Goal: Task Accomplishment & Management: Manage account settings

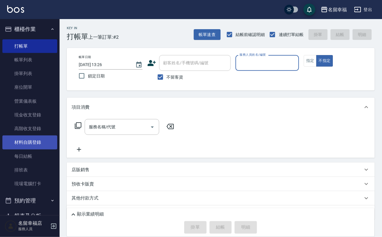
click at [33, 149] on link "材料自購登錄" at bounding box center [29, 143] width 55 height 14
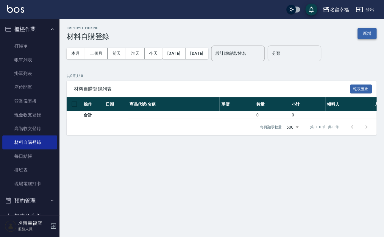
click at [370, 35] on button "新增" at bounding box center [367, 33] width 19 height 11
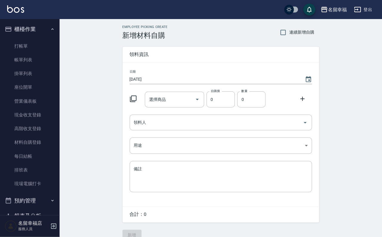
click at [136, 102] on icon at bounding box center [133, 98] width 7 height 7
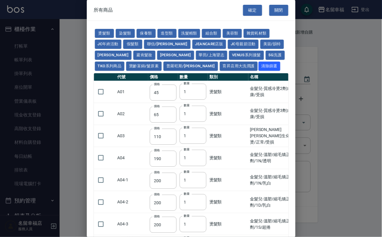
click at [125, 71] on button "TKO系列商品" at bounding box center [110, 66] width 30 height 9
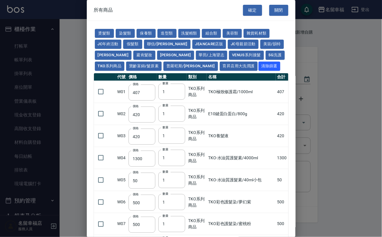
type input "407"
type input "420"
type input "1300"
type input "50"
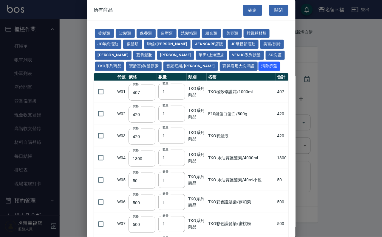
type input "500"
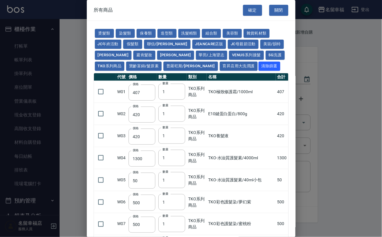
type input "500"
type input "200"
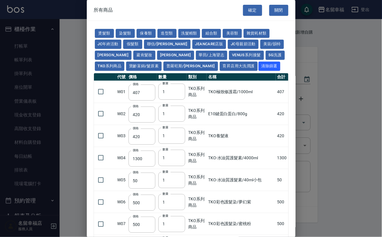
type input "200"
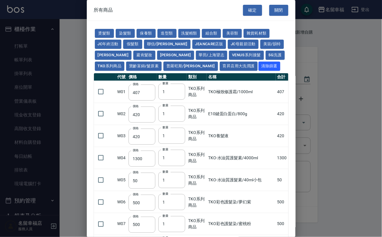
type input "200"
type input "420"
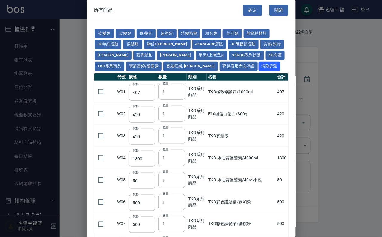
type input "420"
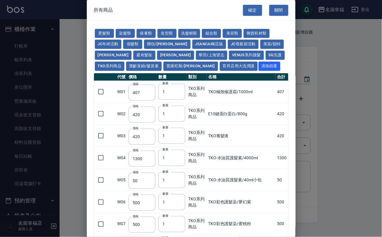
type input "420"
type input "150"
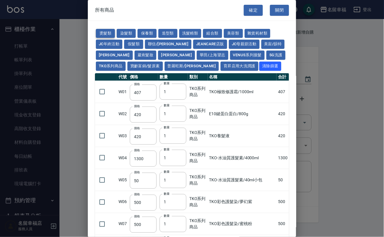
click at [110, 36] on button "燙髮類" at bounding box center [105, 33] width 19 height 9
type input "45"
type input "65"
type input "110"
type input "190"
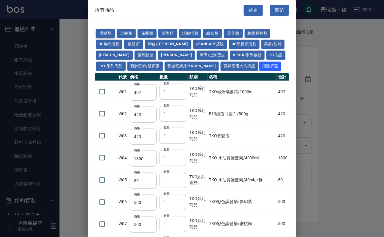
type input "200"
type input "190"
type input "160"
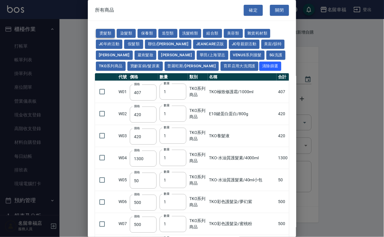
type input "170"
type input "270"
type input "225"
type input "130"
type input "280"
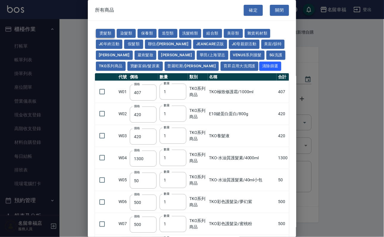
type input "220"
type input "250"
type input "135"
type input "150"
type input "273"
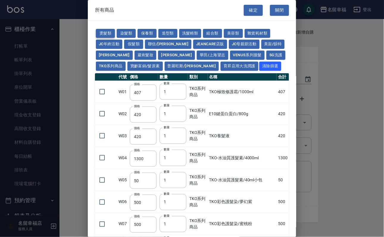
type input "273"
type input "304"
type input "160"
type input "120"
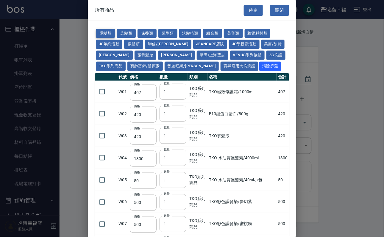
type input "650"
type input "300"
type input "160"
type input "175"
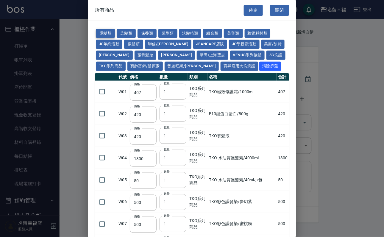
type input "430"
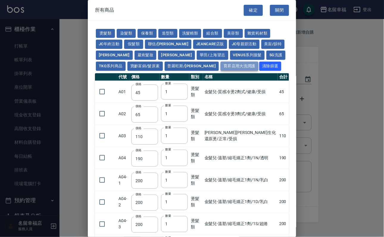
click at [221, 71] on button "育昇店用大洗潤護" at bounding box center [240, 66] width 38 height 9
type input "160"
type input "170"
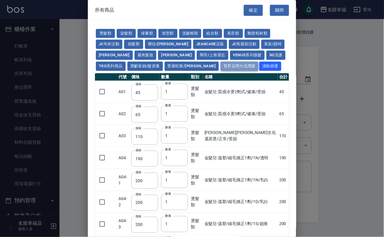
type input "170"
type input "180"
type input "165"
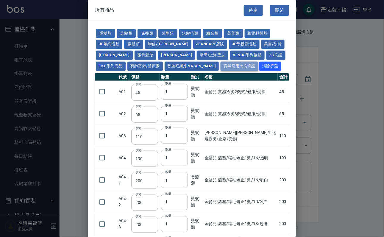
type input "180"
type input "165"
type input "170"
type input "190"
type input "170"
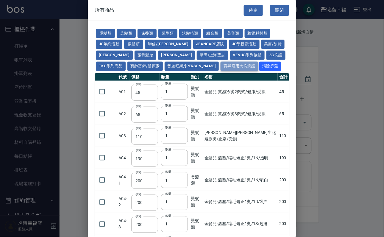
type input "200"
type input "110"
type input "185"
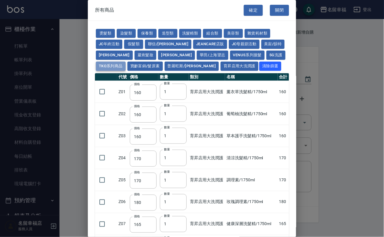
click at [126, 71] on button "TKO系列商品" at bounding box center [111, 66] width 30 height 9
type input "407"
type input "420"
type input "1300"
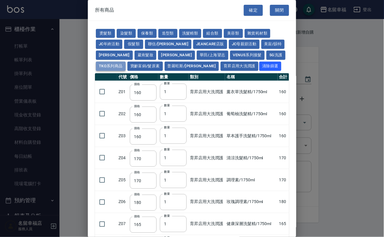
type input "50"
type input "500"
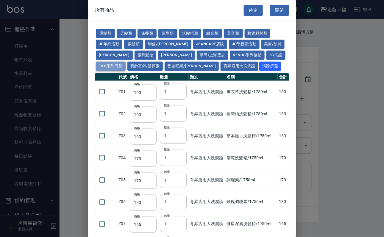
type input "500"
type input "200"
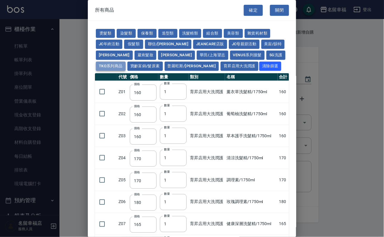
type input "200"
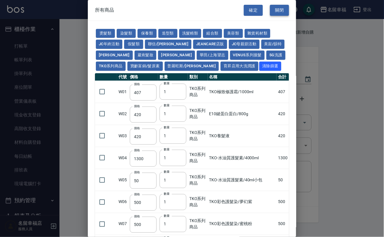
click at [271, 10] on button "關閉" at bounding box center [279, 10] width 19 height 11
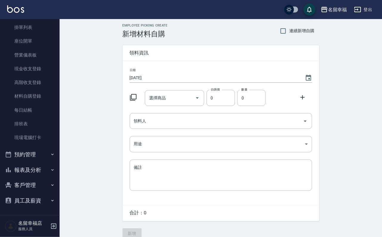
scroll to position [18, 0]
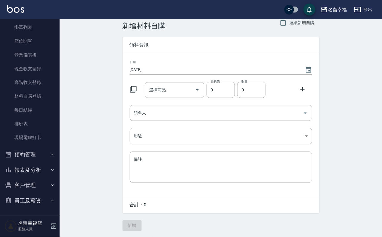
click at [32, 186] on button "客戶管理" at bounding box center [29, 185] width 55 height 15
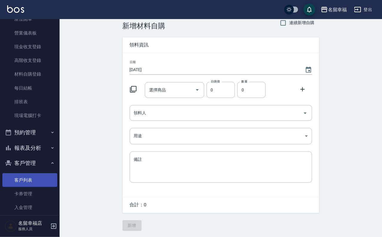
click at [34, 187] on link "客戶列表" at bounding box center [29, 180] width 55 height 14
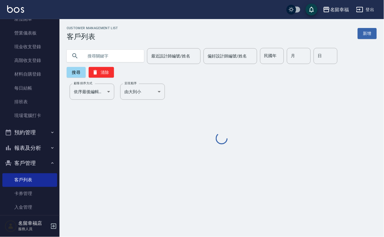
click at [108, 53] on input "text" at bounding box center [111, 56] width 56 height 16
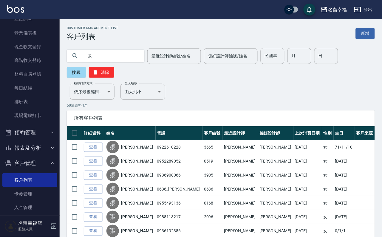
click at [101, 57] on input "張" at bounding box center [111, 56] width 56 height 16
type input "[PERSON_NAME]"
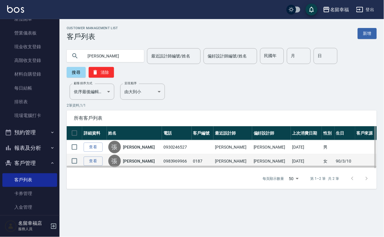
click at [141, 167] on div "[PERSON_NAME]" at bounding box center [134, 161] width 52 height 13
click at [141, 164] on link "[PERSON_NAME]" at bounding box center [139, 161] width 32 height 6
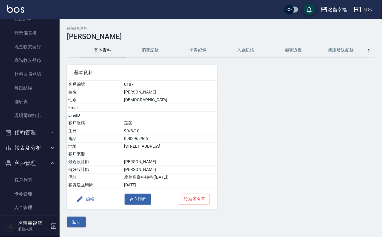
click at [157, 43] on button "消費記錄" at bounding box center [150, 50] width 48 height 14
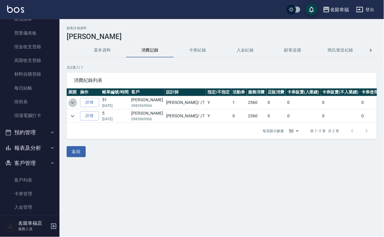
click at [73, 104] on icon "expand row" at bounding box center [72, 102] width 7 height 7
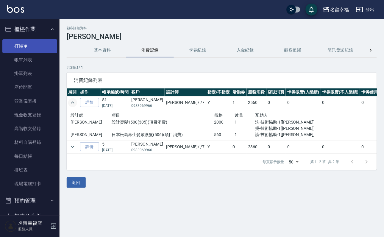
click at [44, 43] on link "打帳單" at bounding box center [29, 46] width 55 height 14
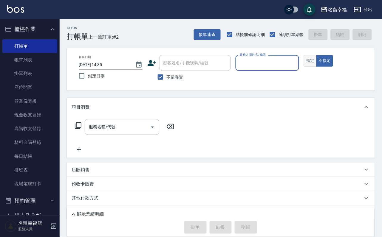
click at [316, 66] on button "指定" at bounding box center [310, 61] width 13 height 12
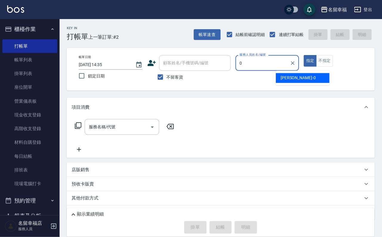
type input "小靜-0"
type button "true"
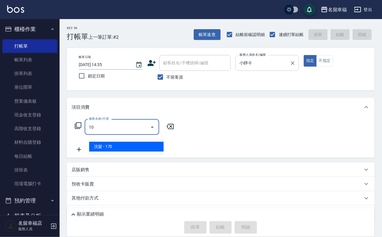
type input "1"
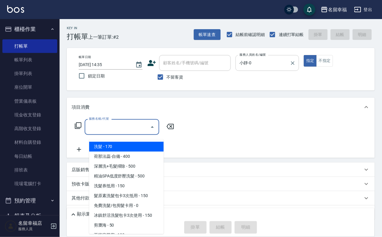
type input "6"
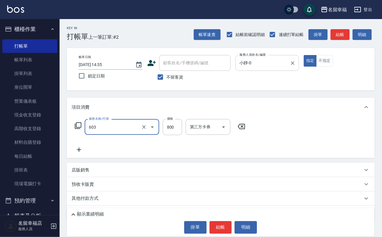
type input "髮原素頭皮保健護理洗(603)"
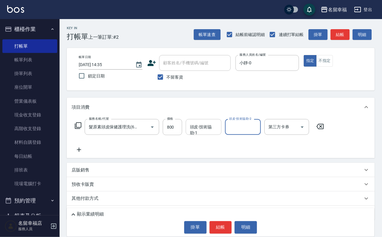
click at [194, 128] on div "頭皮-技術協助-1 頭皮-技術協助-1" at bounding box center [204, 127] width 36 height 16
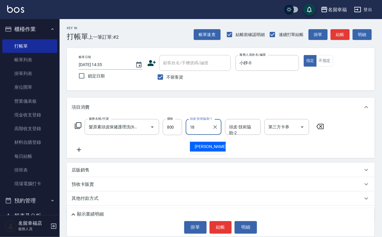
type input "[PERSON_NAME]-18"
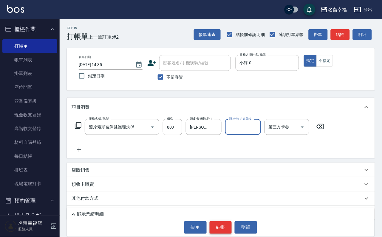
click at [229, 226] on button "結帳" at bounding box center [220, 227] width 22 height 13
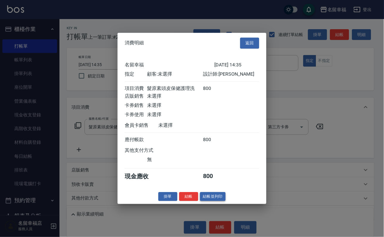
scroll to position [74, 0]
click at [184, 201] on button "結帳" at bounding box center [188, 196] width 19 height 9
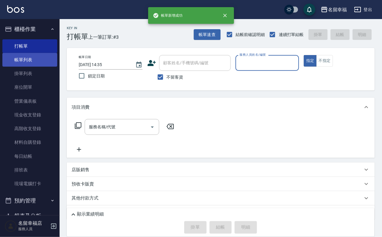
click at [41, 64] on link "帳單列表" at bounding box center [29, 60] width 55 height 14
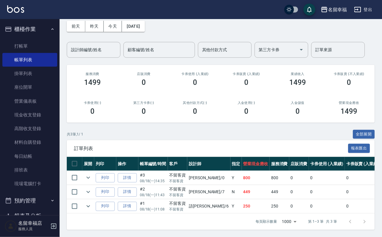
scroll to position [45, 0]
click at [92, 179] on icon "expand row" at bounding box center [88, 177] width 7 height 7
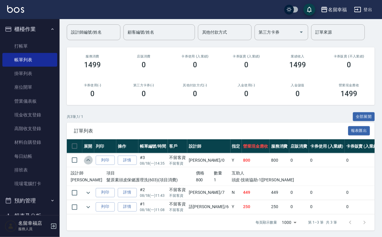
click at [92, 164] on icon "expand row" at bounding box center [88, 160] width 7 height 7
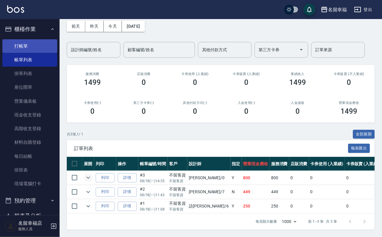
click at [32, 48] on link "打帳單" at bounding box center [29, 46] width 55 height 14
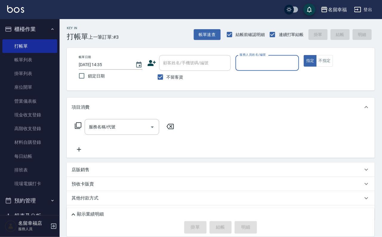
click at [296, 65] on input "服務人員姓名/編號" at bounding box center [267, 63] width 58 height 10
type input "語[PERSON_NAME]-6"
type button "true"
click at [80, 129] on icon at bounding box center [77, 125] width 7 height 7
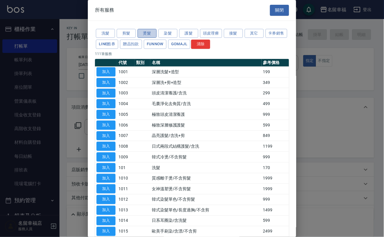
drag, startPoint x: 143, startPoint y: 33, endPoint x: 145, endPoint y: 35, distance: 3.4
click at [144, 33] on button "燙髮" at bounding box center [147, 33] width 19 height 9
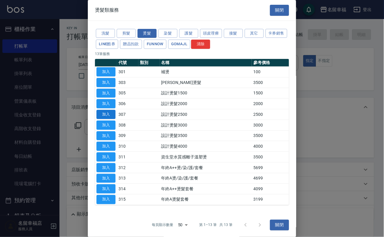
click at [106, 119] on button "加入" at bounding box center [106, 114] width 19 height 9
type input "設計燙髮2500(307)"
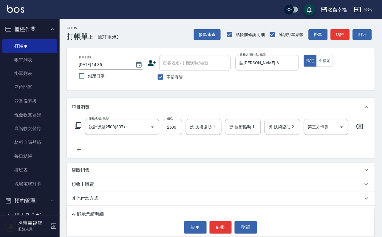
click at [182, 132] on input "2500" at bounding box center [172, 127] width 19 height 16
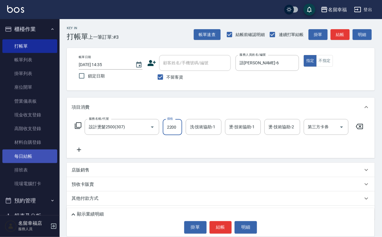
scroll to position [0, 0]
type input "2200"
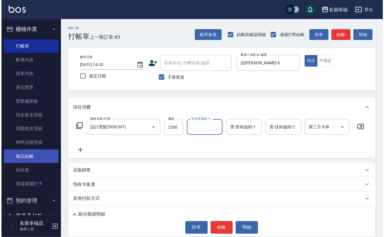
scroll to position [0, 0]
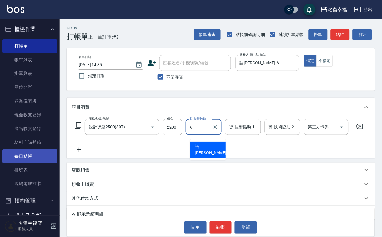
type input "語[PERSON_NAME]-6"
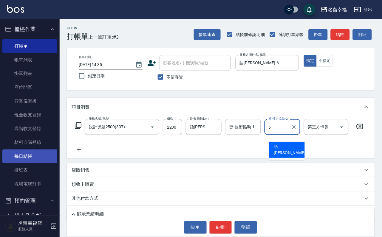
type input "語[PERSON_NAME]-6"
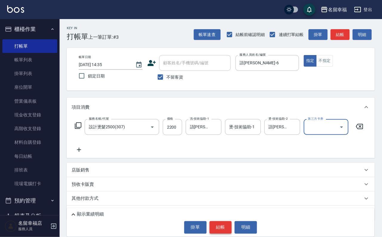
click at [220, 228] on button "結帳" at bounding box center [220, 227] width 22 height 13
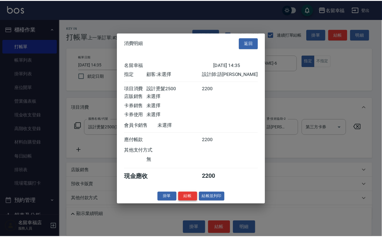
scroll to position [74, 0]
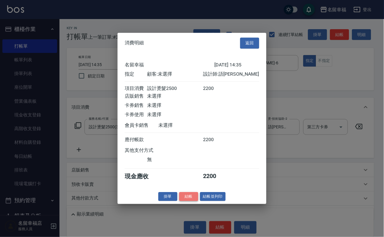
click at [188, 201] on button "結帳" at bounding box center [188, 196] width 19 height 9
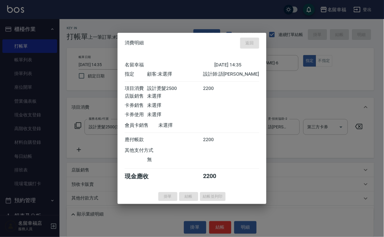
type input "[DATE] 14:52"
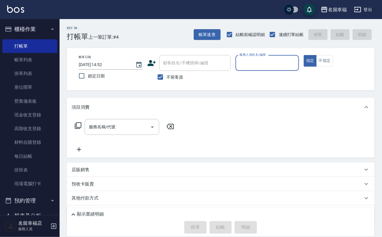
click at [167, 79] on span "不留客資" at bounding box center [175, 77] width 17 height 6
click at [167, 79] on input "不留客資" at bounding box center [160, 77] width 13 height 13
checkbox input "false"
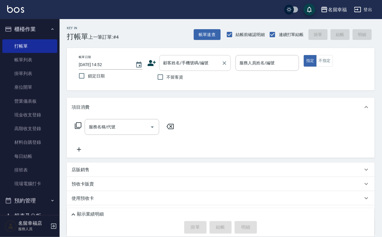
click at [176, 67] on input "顧客姓名/手機號碼/編號" at bounding box center [190, 63] width 57 height 10
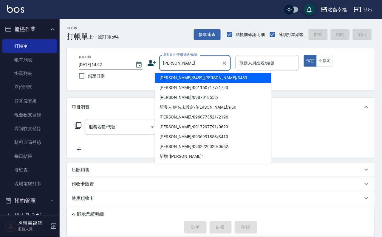
click at [189, 82] on li "[PERSON_NAME]/3489_[PERSON_NAME]/3489" at bounding box center [213, 78] width 116 height 10
type input "[PERSON_NAME]/3489_[PERSON_NAME]/3489"
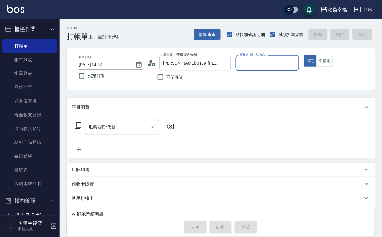
type input "語[PERSON_NAME]-6"
click at [77, 129] on icon at bounding box center [78, 125] width 7 height 7
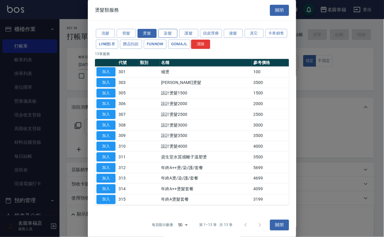
click at [171, 38] on button "染髮" at bounding box center [167, 33] width 19 height 9
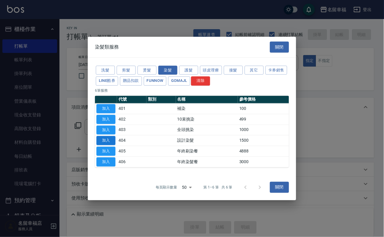
click at [111, 145] on button "加入" at bounding box center [106, 140] width 19 height 9
type input "設計染髮(404)"
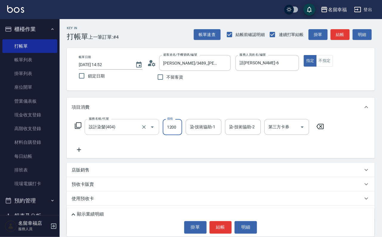
scroll to position [0, 0]
type input "1200"
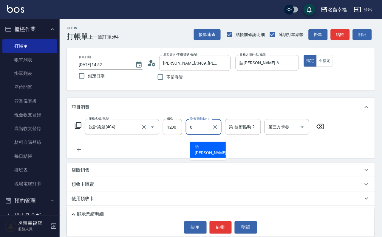
type input "語[PERSON_NAME]-6"
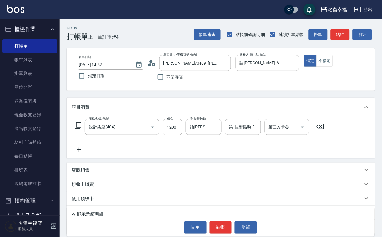
click at [82, 129] on icon at bounding box center [77, 125] width 7 height 7
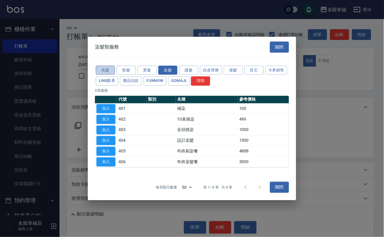
click at [102, 66] on button "洗髮" at bounding box center [105, 70] width 19 height 9
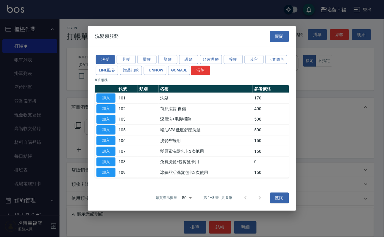
click at [99, 94] on button "加入" at bounding box center [106, 98] width 19 height 9
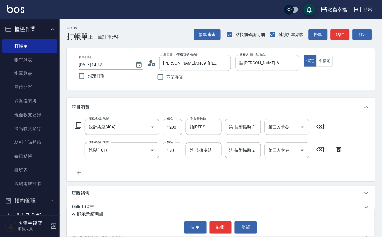
click at [167, 158] on input "170" at bounding box center [172, 150] width 19 height 16
type input "250"
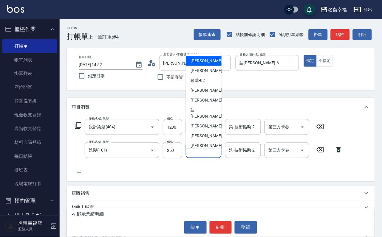
click at [202, 155] on input "洗-技術協助-1" at bounding box center [203, 150] width 30 height 10
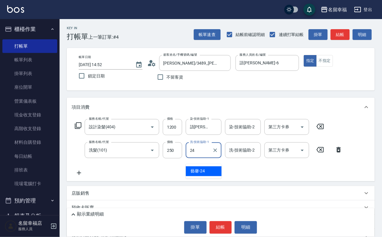
type input "藝馨-24"
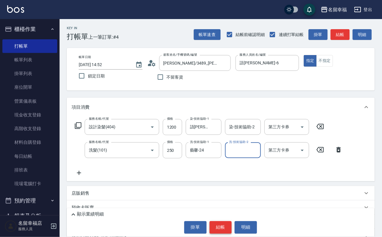
click at [217, 227] on button "結帳" at bounding box center [220, 227] width 22 height 13
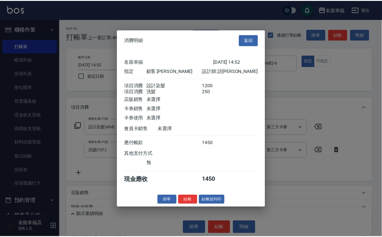
scroll to position [96, 0]
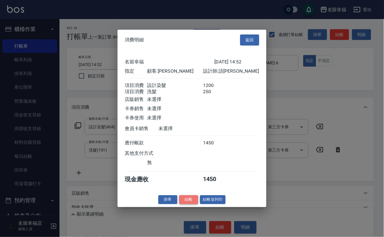
click at [181, 204] on button "結帳" at bounding box center [188, 199] width 19 height 9
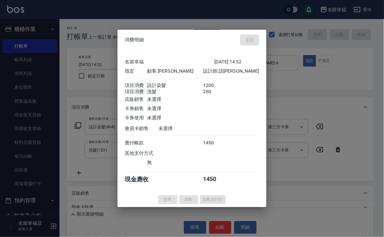
type input "[DATE] 15:25"
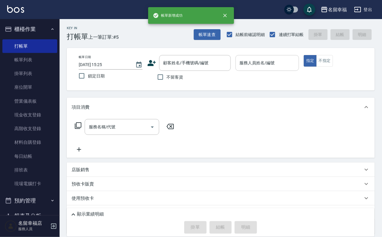
click at [296, 67] on input "服務人員姓名/編號" at bounding box center [267, 63] width 58 height 10
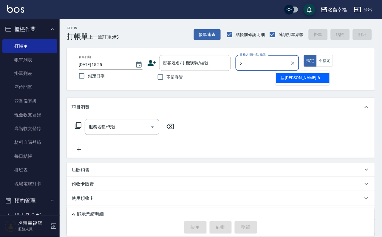
type input "語[PERSON_NAME]-6"
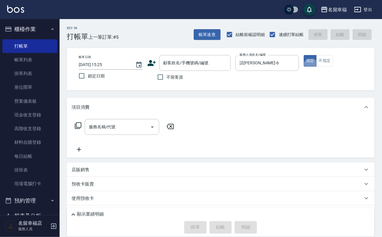
click at [76, 129] on icon at bounding box center [77, 125] width 7 height 7
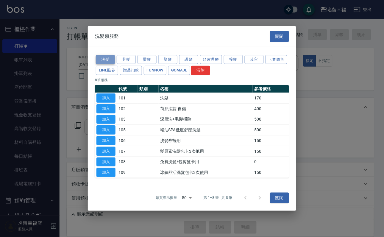
click at [100, 55] on button "洗髮" at bounding box center [105, 59] width 19 height 9
click at [161, 55] on button "染髮" at bounding box center [167, 59] width 19 height 9
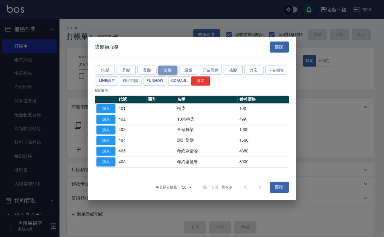
click at [166, 66] on button "染髮" at bounding box center [167, 70] width 19 height 9
drag, startPoint x: 102, startPoint y: 144, endPoint x: 107, endPoint y: 146, distance: 4.7
click at [103, 144] on button "加入" at bounding box center [106, 140] width 19 height 9
type input "設計染髮(404)"
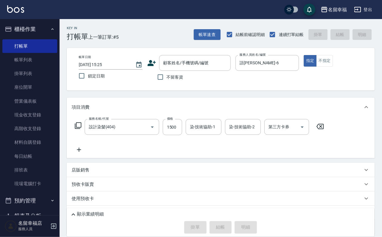
click at [325, 130] on icon at bounding box center [319, 126] width 15 height 7
click at [80, 129] on icon at bounding box center [77, 125] width 7 height 7
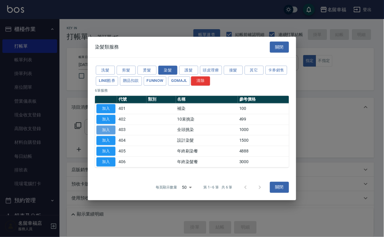
click at [106, 129] on button "加入" at bounding box center [106, 129] width 19 height 9
type input "全頭挑染(403)"
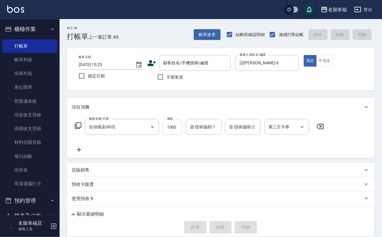
click at [168, 135] on input "1000" at bounding box center [172, 127] width 19 height 16
type input "1800"
type input "語[PERSON_NAME]-6"
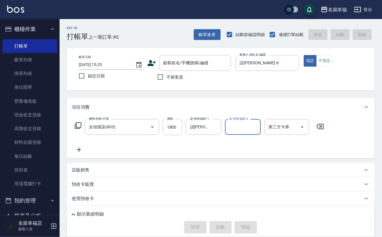
click at [79, 129] on icon at bounding box center [77, 125] width 7 height 7
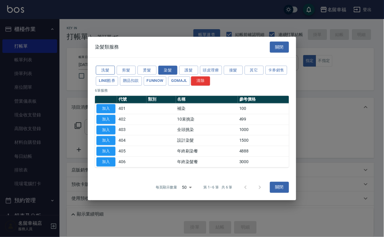
click at [106, 66] on button "洗髮" at bounding box center [105, 70] width 19 height 9
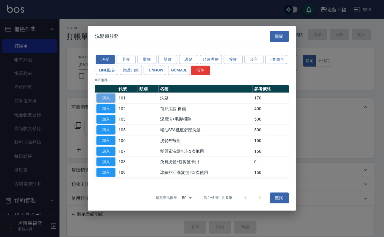
click at [106, 94] on button "加入" at bounding box center [106, 98] width 19 height 9
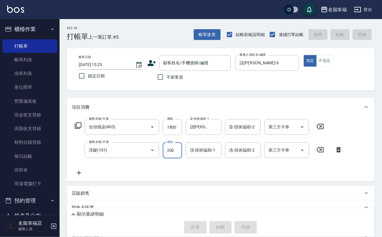
type input "200"
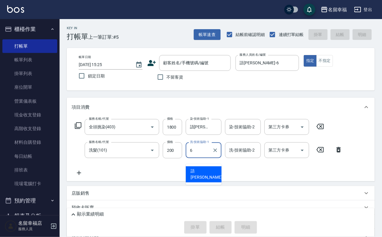
type input "語[PERSON_NAME]-6"
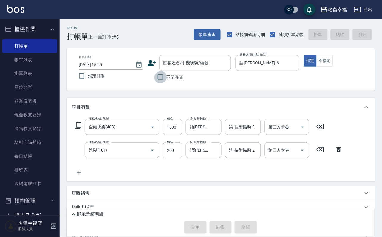
drag, startPoint x: 164, startPoint y: 81, endPoint x: 166, endPoint y: 86, distance: 5.7
click at [164, 83] on input "不留客資" at bounding box center [160, 77] width 13 height 13
checkbox input "true"
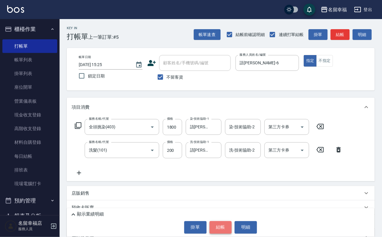
click at [219, 231] on button "結帳" at bounding box center [220, 227] width 22 height 13
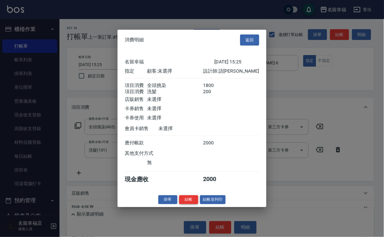
scroll to position [96, 0]
click at [181, 204] on button "結帳" at bounding box center [188, 199] width 19 height 9
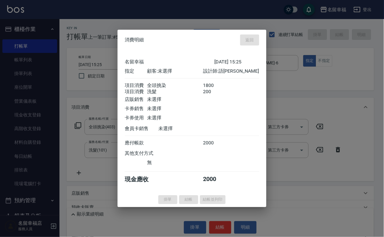
type input "[DATE] 15:26"
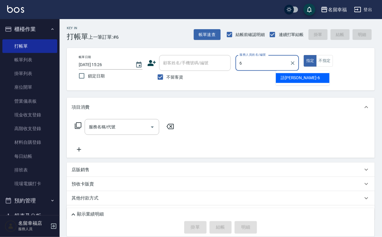
type input "語[PERSON_NAME]-6"
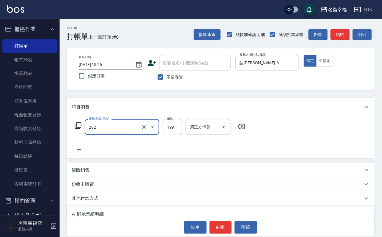
type input "不指定單剪(202)"
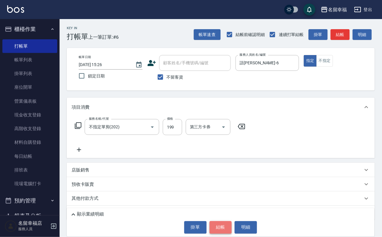
drag, startPoint x: 222, startPoint y: 232, endPoint x: 215, endPoint y: 231, distance: 7.2
click at [222, 232] on button "結帳" at bounding box center [220, 227] width 22 height 13
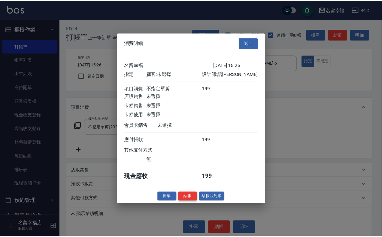
scroll to position [74, 0]
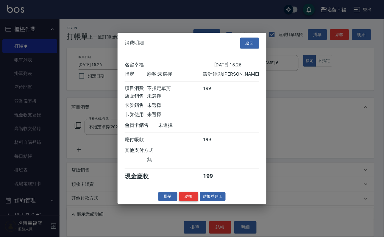
click at [183, 201] on button "結帳" at bounding box center [188, 196] width 19 height 9
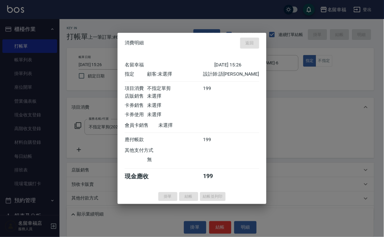
type input "[DATE] 15:48"
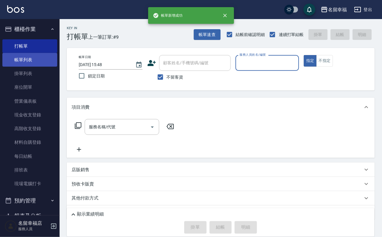
drag, startPoint x: 36, startPoint y: 64, endPoint x: 48, endPoint y: 65, distance: 11.7
click at [36, 64] on link "帳單列表" at bounding box center [29, 60] width 55 height 14
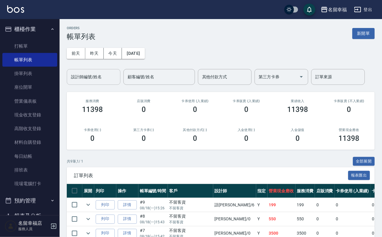
click at [82, 75] on input "設計師編號/姓名" at bounding box center [93, 77] width 48 height 10
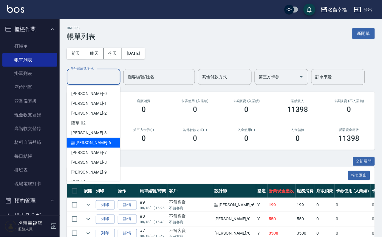
click at [85, 139] on div "語[PERSON_NAME] -6" at bounding box center [94, 143] width 54 height 10
type input "語[PERSON_NAME]-6"
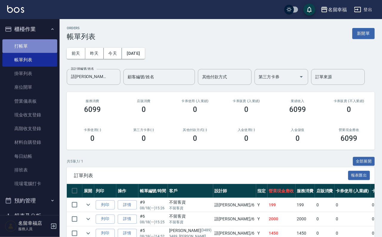
drag, startPoint x: 44, startPoint y: 49, endPoint x: 41, endPoint y: 50, distance: 3.6
click at [43, 49] on link "打帳單" at bounding box center [29, 46] width 55 height 14
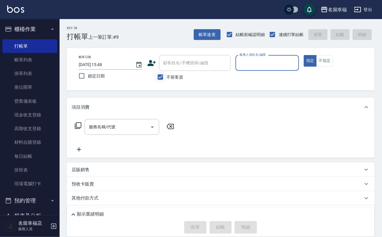
click at [157, 79] on input "不留客資" at bounding box center [160, 77] width 13 height 13
checkbox input "false"
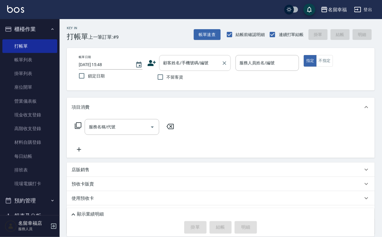
click at [167, 63] on input "顧客姓名/手機號碼/編號" at bounding box center [190, 63] width 57 height 10
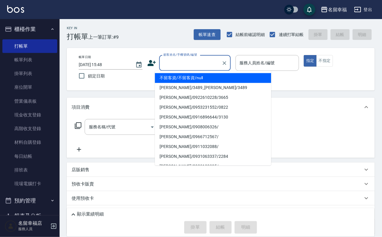
click at [153, 62] on div "顧客姓名/手機號碼/編號 顧客姓名/手機號碼/編號" at bounding box center [188, 63] width 83 height 16
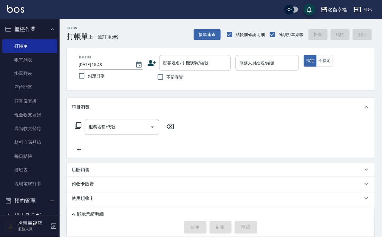
click at [150, 61] on icon at bounding box center [151, 63] width 8 height 6
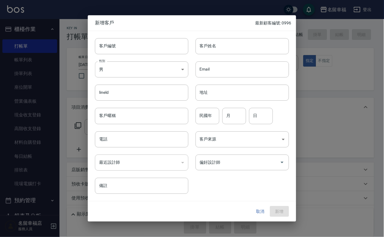
click at [215, 54] on div "Email Email" at bounding box center [239, 65] width 101 height 23
click at [216, 51] on input "客戶姓名" at bounding box center [243, 46] width 94 height 16
type input "[PERSON_NAME]"
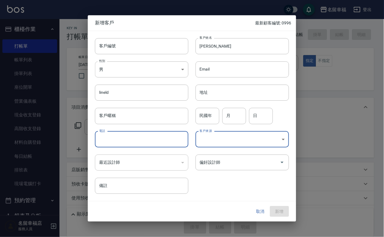
click at [102, 144] on input "電話" at bounding box center [142, 139] width 94 height 16
type input "0916266848"
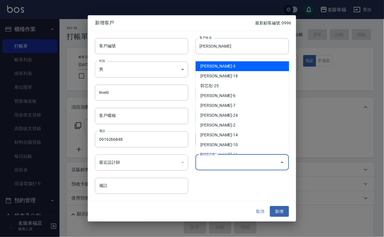
click at [248, 166] on input "偏好設計師" at bounding box center [237, 162] width 79 height 10
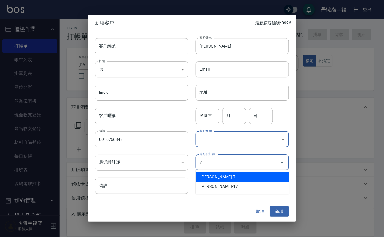
type input "[PERSON_NAME]"
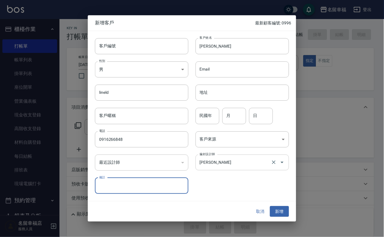
click at [270, 206] on button "新增" at bounding box center [279, 211] width 19 height 11
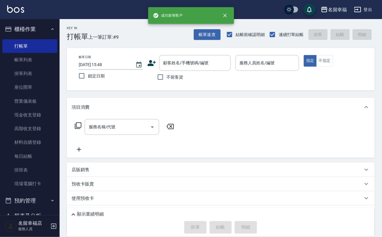
click at [179, 71] on label "不留客資" at bounding box center [168, 77] width 29 height 13
click at [167, 71] on input "不留客資" at bounding box center [160, 77] width 13 height 13
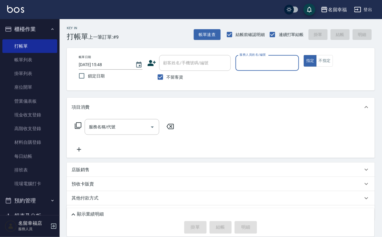
click at [172, 74] on label "不留客資" at bounding box center [168, 77] width 29 height 13
click at [167, 74] on input "不留客資" at bounding box center [160, 77] width 13 height 13
checkbox input "false"
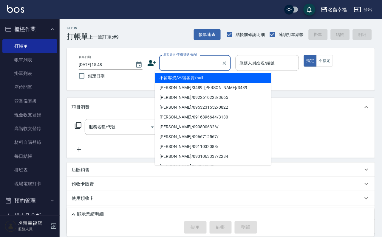
click at [175, 67] on input "顧客姓名/手機號碼/編號" at bounding box center [190, 63] width 57 height 10
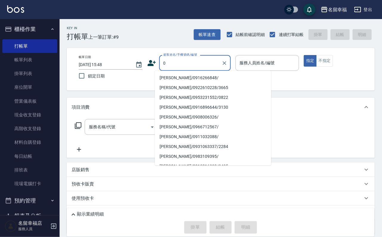
click at [189, 80] on li "[PERSON_NAME]/0916266848/" at bounding box center [213, 78] width 116 height 10
type input "[PERSON_NAME]/0916266848/"
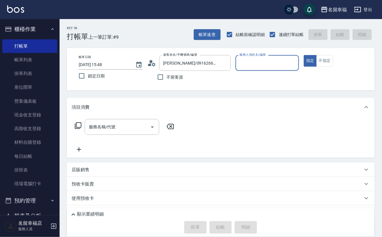
type input "[PERSON_NAME]-7"
click at [139, 117] on div "項目消費" at bounding box center [221, 107] width 308 height 19
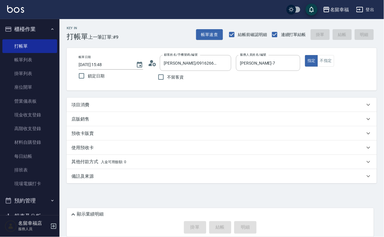
click at [138, 122] on div "店販銷售" at bounding box center [218, 119] width 294 height 6
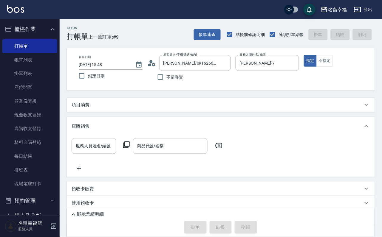
click at [141, 112] on div "項目消費" at bounding box center [221, 105] width 308 height 14
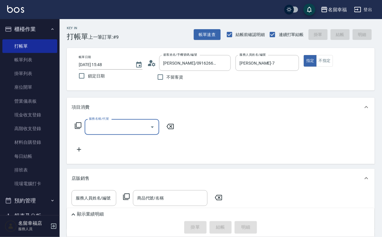
click at [132, 129] on input "服務名稱/代號" at bounding box center [117, 127] width 60 height 10
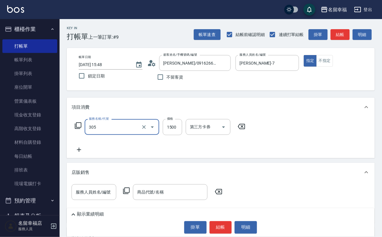
type input "設計燙髮1500(305)"
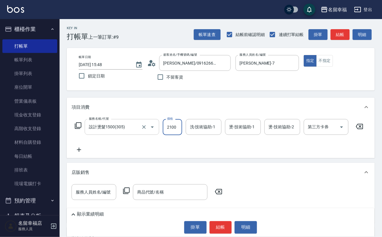
scroll to position [0, 0]
type input "2100"
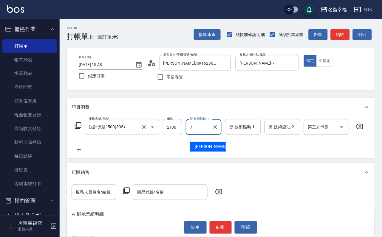
type input "[PERSON_NAME]-7"
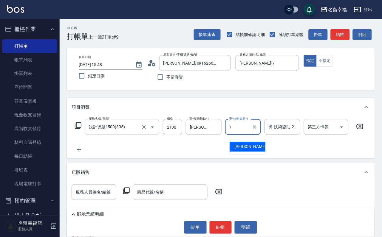
type input "[PERSON_NAME]-7"
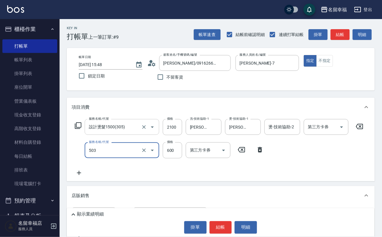
type input "小麥蛋白護髮(503)"
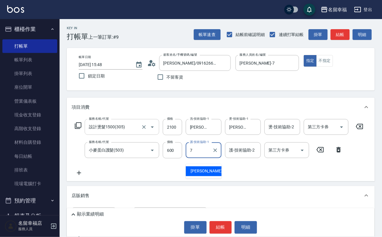
type input "[PERSON_NAME]-7"
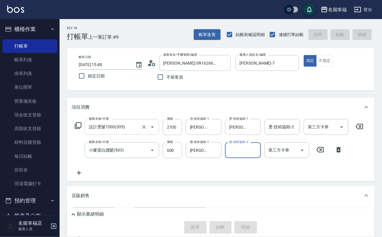
type input "[DATE] 16:07"
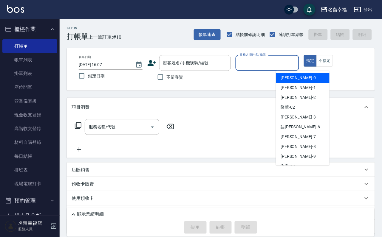
click at [296, 68] on input "服務人員姓名/編號" at bounding box center [267, 63] width 58 height 10
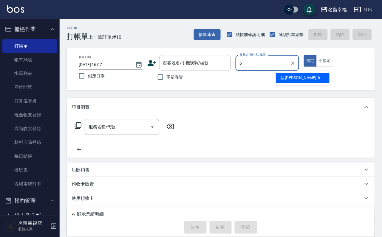
type input "語[PERSON_NAME]-6"
type button "true"
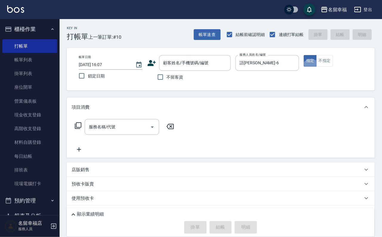
click at [79, 129] on icon at bounding box center [77, 125] width 7 height 7
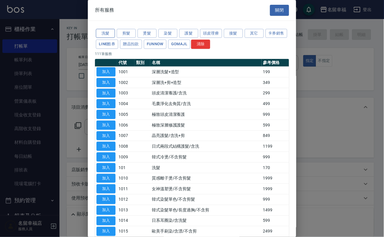
click at [106, 38] on button "洗髮" at bounding box center [105, 33] width 19 height 9
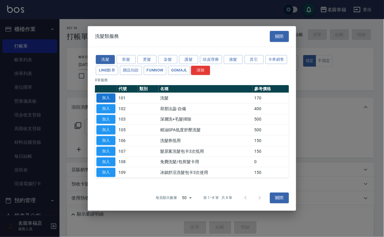
click at [103, 94] on button "加入" at bounding box center [106, 98] width 19 height 9
type input "洗髮(101)"
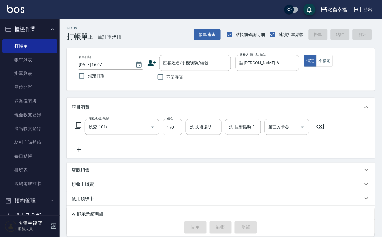
click at [175, 135] on input "170" at bounding box center [172, 127] width 19 height 16
type input "250"
type input "語[PERSON_NAME]-6"
click at [82, 129] on icon at bounding box center [77, 125] width 7 height 7
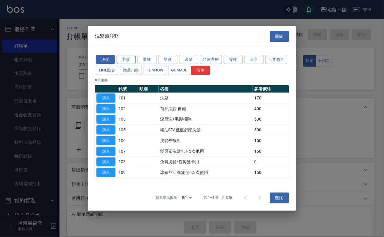
click at [125, 55] on button "剪髮" at bounding box center [126, 59] width 19 height 9
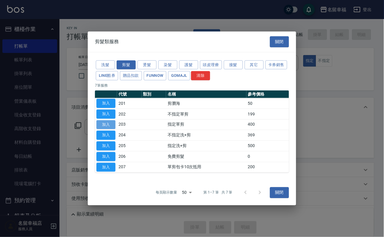
click at [109, 124] on button "加入" at bounding box center [106, 124] width 19 height 9
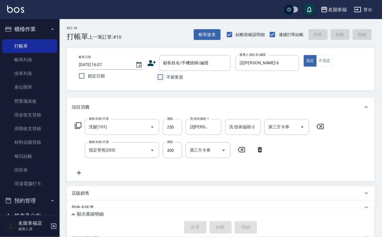
click at [159, 83] on input "不留客資" at bounding box center [160, 77] width 13 height 13
checkbox input "true"
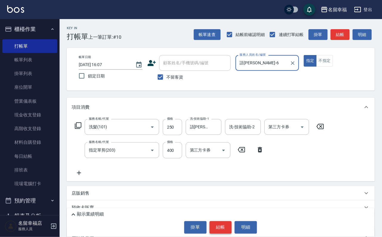
click at [218, 225] on button "結帳" at bounding box center [220, 227] width 22 height 13
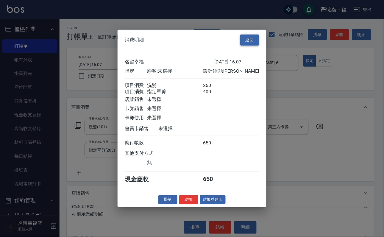
drag, startPoint x: 253, startPoint y: 18, endPoint x: 251, endPoint y: 16, distance: 3.2
click at [251, 30] on div "消費明細 返回" at bounding box center [192, 40] width 149 height 21
click at [250, 35] on button "返回" at bounding box center [249, 40] width 19 height 11
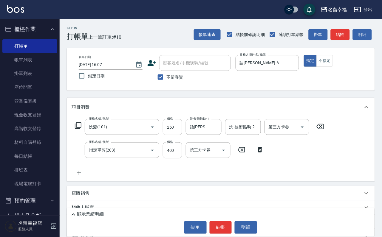
drag, startPoint x: 171, startPoint y: 130, endPoint x: 168, endPoint y: 125, distance: 6.4
click at [171, 130] on input "250" at bounding box center [172, 127] width 19 height 16
type input "200"
click at [213, 226] on button "結帳" at bounding box center [220, 227] width 22 height 13
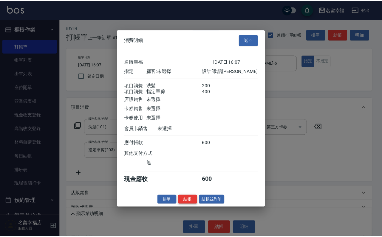
scroll to position [96, 0]
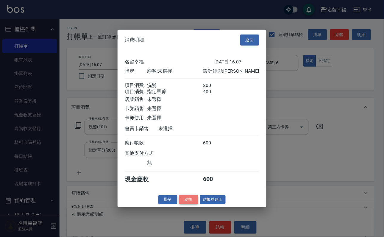
click at [179, 204] on button "結帳" at bounding box center [188, 199] width 19 height 9
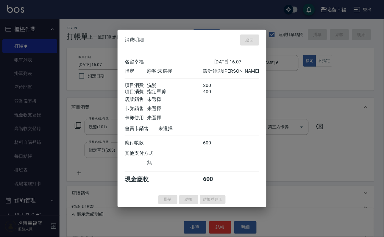
type input "[DATE] 16:22"
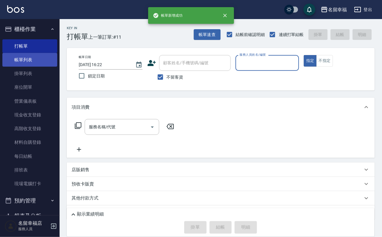
click at [35, 64] on link "帳單列表" at bounding box center [29, 60] width 55 height 14
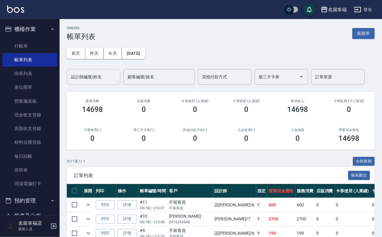
click at [102, 76] on input "設計師編號/姓名" at bounding box center [93, 77] width 48 height 10
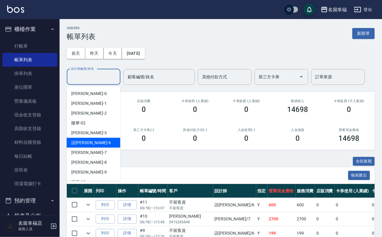
click at [100, 144] on div "語[PERSON_NAME] -6" at bounding box center [94, 143] width 54 height 10
type input "語[PERSON_NAME]-6"
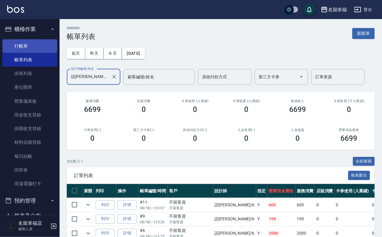
click at [24, 46] on link "打帳單" at bounding box center [29, 46] width 55 height 14
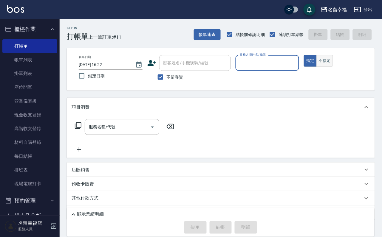
click at [333, 67] on button "不指定" at bounding box center [324, 61] width 17 height 12
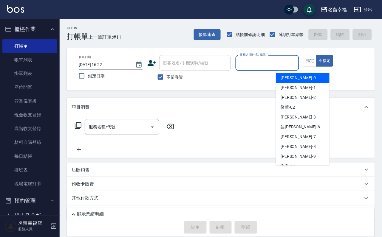
drag, startPoint x: 316, startPoint y: 67, endPoint x: 321, endPoint y: 67, distance: 4.8
click at [296, 67] on input "服務人員姓名/編號" at bounding box center [267, 63] width 58 height 10
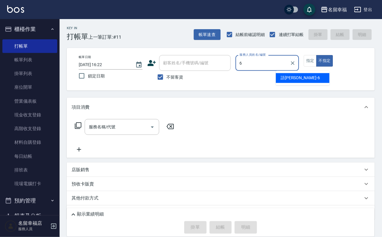
type input "語[PERSON_NAME]-6"
type button "false"
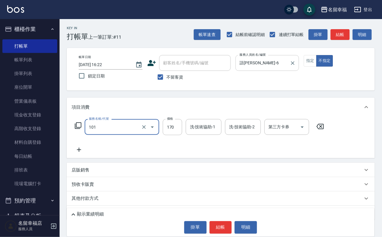
type input "洗髮(101)"
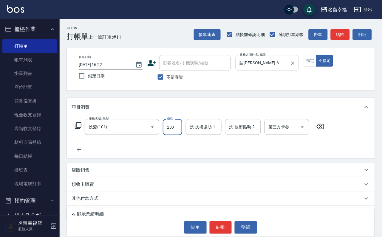
type input "230"
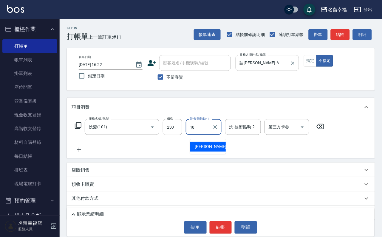
type input "[PERSON_NAME]-18"
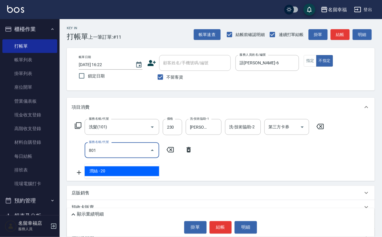
type input "潤絲(801)"
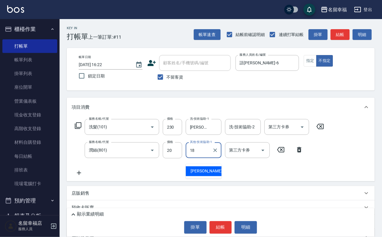
type input "[PERSON_NAME]-18"
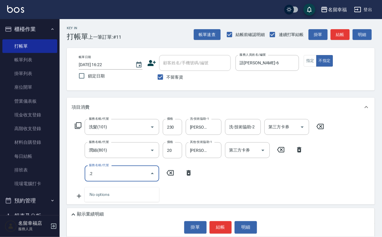
type input "."
type input "不指定單剪(202)"
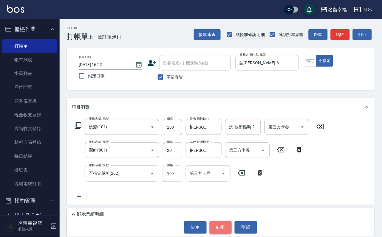
click at [216, 221] on button "結帳" at bounding box center [220, 227] width 22 height 13
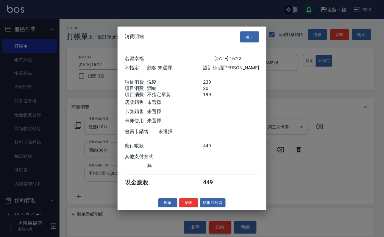
scroll to position [129, 0]
click at [216, 208] on button "結帳並列印" at bounding box center [213, 202] width 26 height 9
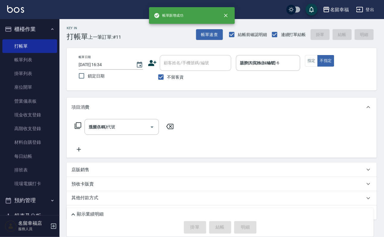
type input "[DATE] 16:34"
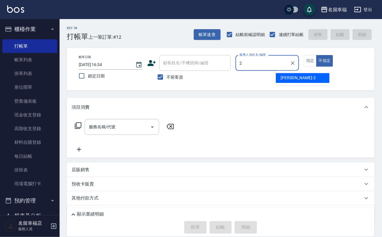
type input "[PERSON_NAME]-2"
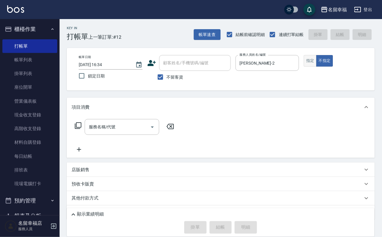
click at [316, 67] on button "指定" at bounding box center [310, 61] width 13 height 12
click at [80, 129] on icon at bounding box center [77, 125] width 7 height 7
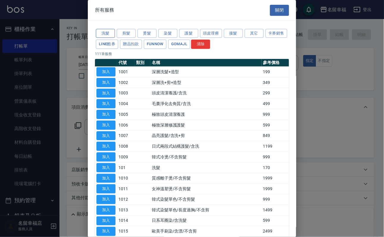
click at [110, 33] on button "洗髮" at bounding box center [105, 33] width 19 height 9
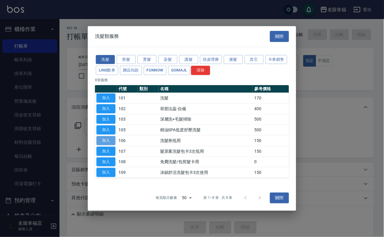
click at [100, 145] on button "加入" at bounding box center [106, 140] width 19 height 9
type input "洗髮券抵用(106)"
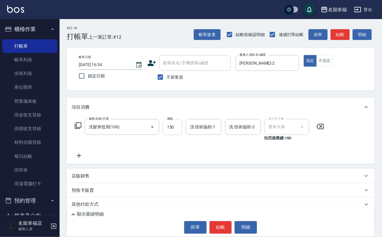
drag, startPoint x: 177, startPoint y: 133, endPoint x: 172, endPoint y: 135, distance: 4.8
click at [177, 133] on input "150" at bounding box center [172, 127] width 19 height 16
type input "230"
type input "藝馨-24"
click at [216, 228] on button "結帳" at bounding box center [220, 227] width 22 height 13
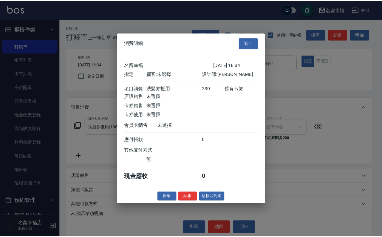
scroll to position [74, 0]
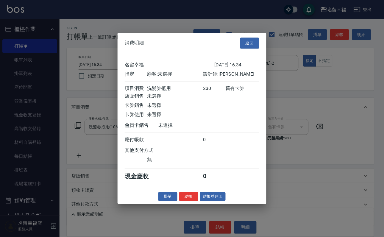
click at [177, 204] on div "消費明細 返回 名留幸福 [DATE] 16:34 指定 顧客: 未選擇 設計師: 碧涵 項目消費 洗髮券抵用 230 舊有卡券 店販銷售 未選擇 卡券銷售 …" at bounding box center [192, 118] width 149 height 171
click at [179, 201] on button "結帳" at bounding box center [188, 196] width 19 height 9
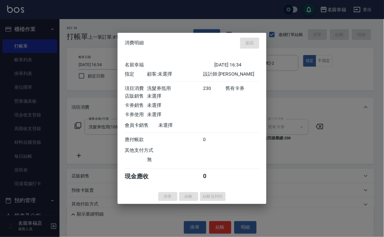
type input "[DATE] 16:54"
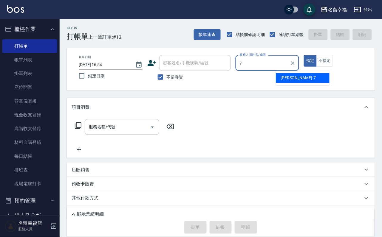
type input "[PERSON_NAME]-7"
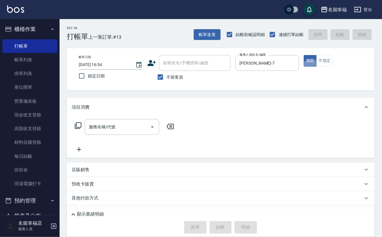
type button "true"
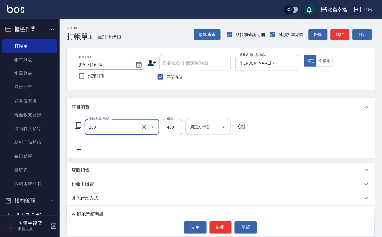
type input "指定單剪(203)"
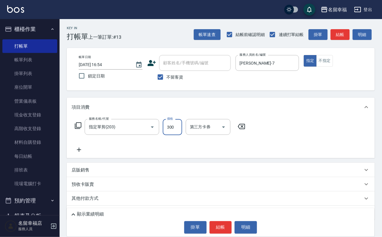
type input "300"
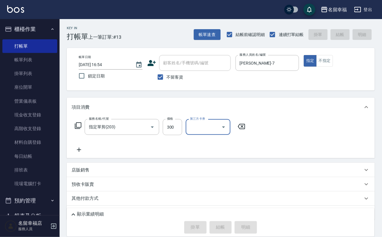
type input "[DATE] 16:58"
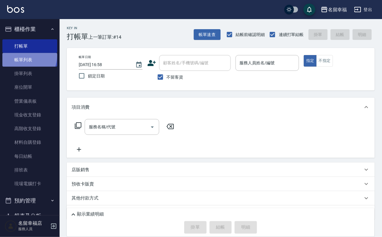
click at [22, 59] on link "帳單列表" at bounding box center [29, 60] width 55 height 14
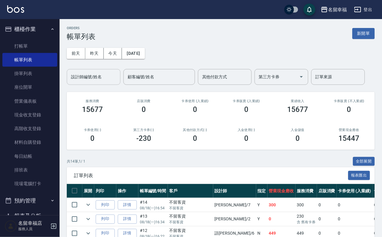
click at [83, 73] on div "設計師編號/姓名 設計師編號/姓名" at bounding box center [94, 77] width 54 height 16
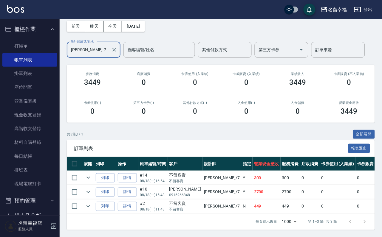
scroll to position [69, 0]
click at [45, 51] on link "打帳單" at bounding box center [29, 46] width 55 height 14
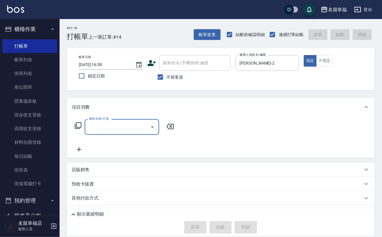
click at [73, 130] on div "服務名稱/代號 服務名稱/代號" at bounding box center [124, 127] width 106 height 16
click at [76, 129] on icon at bounding box center [77, 125] width 7 height 7
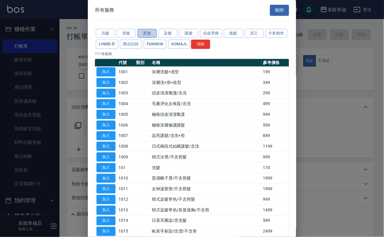
click at [153, 35] on button "燙髮" at bounding box center [147, 33] width 19 height 9
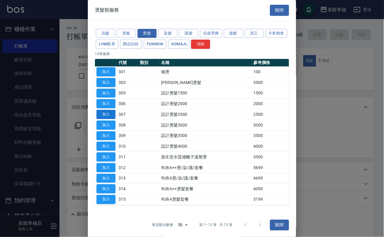
click at [106, 119] on button "加入" at bounding box center [106, 114] width 19 height 9
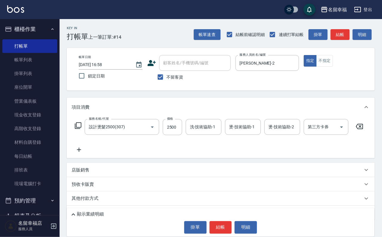
click at [203, 132] on input "洗-技術協助-1" at bounding box center [203, 127] width 30 height 10
click at [238, 131] on input "燙-技術協助-1" at bounding box center [243, 127] width 30 height 10
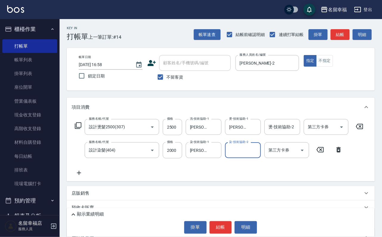
click at [82, 129] on icon at bounding box center [77, 125] width 7 height 7
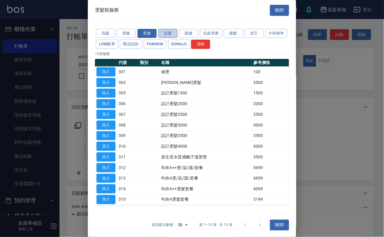
click at [167, 35] on button "染髮" at bounding box center [167, 33] width 19 height 9
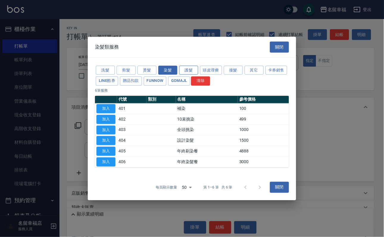
click at [185, 66] on button "護髮" at bounding box center [188, 70] width 19 height 9
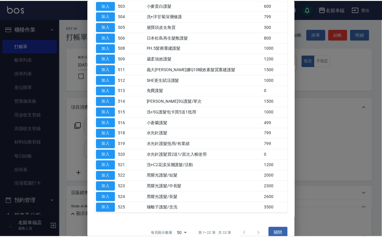
scroll to position [89, 0]
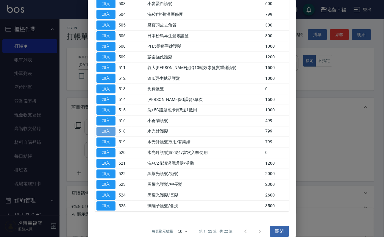
click at [102, 136] on button "加入" at bounding box center [106, 131] width 19 height 9
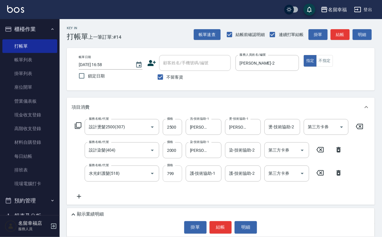
click at [177, 182] on input "799" at bounding box center [172, 174] width 19 height 16
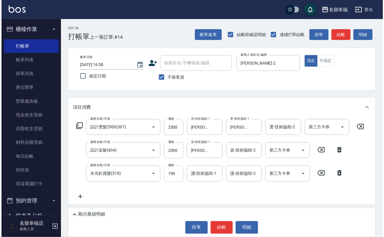
scroll to position [0, 0]
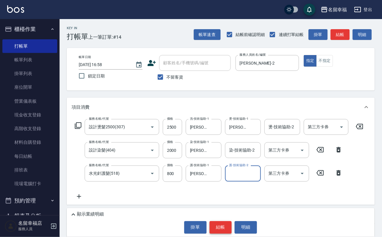
drag, startPoint x: 226, startPoint y: 225, endPoint x: 224, endPoint y: 218, distance: 6.8
click at [226, 225] on button "結帳" at bounding box center [220, 227] width 22 height 13
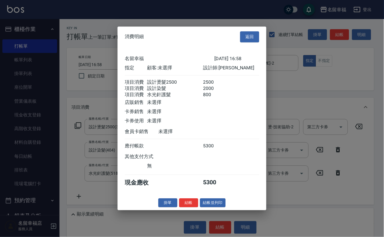
scroll to position [118, 0]
click at [201, 210] on div "消費明細 返回 名留幸福 [DATE] 16:58 指定 顧客: 未選擇 設計師: 碧涵 項目消費 設計燙髮2500 2500 項目消費 設計染髮 2000 …" at bounding box center [192, 119] width 149 height 184
click at [179, 208] on button "結帳" at bounding box center [188, 202] width 19 height 9
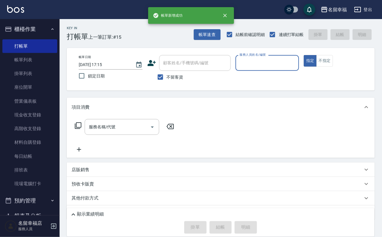
drag, startPoint x: 24, startPoint y: 62, endPoint x: 114, endPoint y: 86, distance: 92.8
click at [24, 62] on link "帳單列表" at bounding box center [29, 60] width 55 height 14
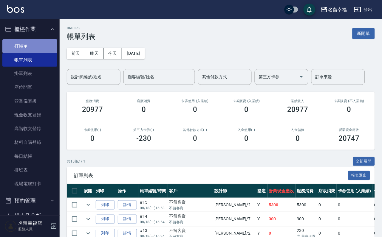
click at [38, 45] on link "打帳單" at bounding box center [29, 46] width 55 height 14
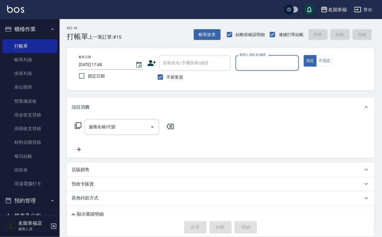
click at [289, 67] on input "服務人員姓名/編號" at bounding box center [267, 63] width 58 height 10
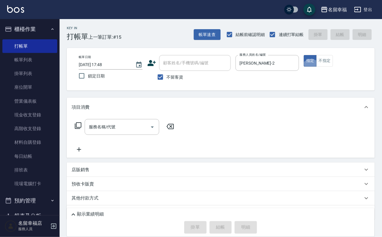
click at [82, 129] on icon at bounding box center [77, 125] width 7 height 7
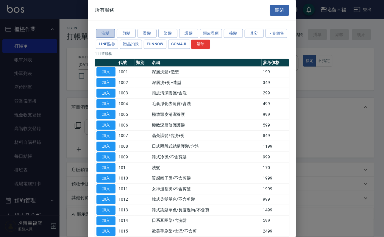
click at [105, 38] on button "洗髮" at bounding box center [105, 33] width 19 height 9
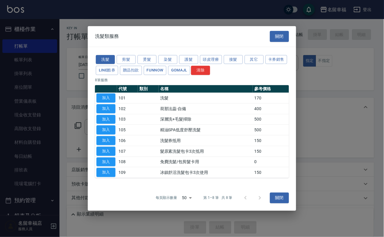
click at [120, 93] on td "101" at bounding box center [127, 98] width 21 height 11
click at [110, 94] on button "加入" at bounding box center [106, 98] width 19 height 9
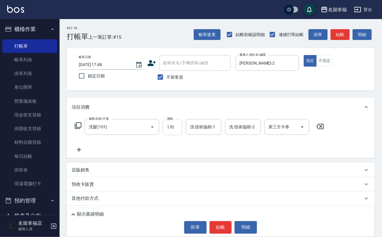
click at [179, 129] on input "170" at bounding box center [172, 127] width 19 height 16
click at [217, 232] on button "結帳" at bounding box center [220, 227] width 22 height 13
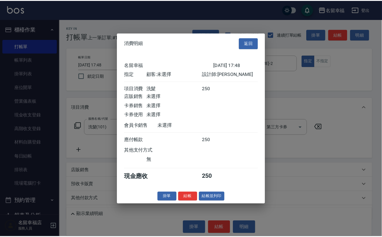
scroll to position [74, 0]
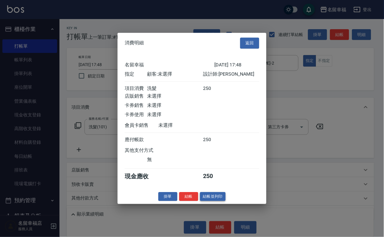
click at [219, 201] on button "結帳並列印" at bounding box center [213, 196] width 26 height 9
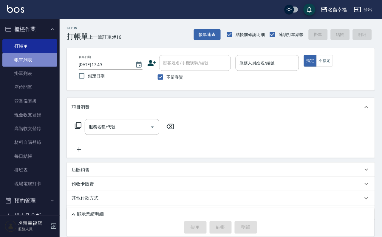
click at [30, 58] on link "帳單列表" at bounding box center [29, 60] width 55 height 14
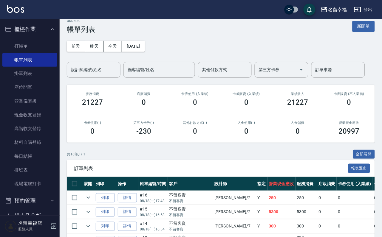
scroll to position [45, 0]
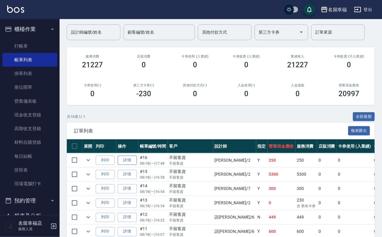
click at [134, 165] on link "詳情" at bounding box center [127, 160] width 19 height 9
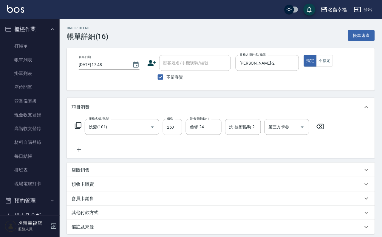
click at [181, 132] on input "250" at bounding box center [172, 127] width 19 height 16
click at [178, 133] on input "250" at bounding box center [172, 127] width 19 height 16
click at [178, 135] on input "20" at bounding box center [172, 127] width 19 height 16
click at [265, 146] on div "服務名稱/代號 洗髮(101) 服務名稱/代號 價格 230 價格 洗-技術協助-1 藝馨-24 洗-技術協助-1 洗-技術協助-2 洗-技術協助-2 第三方…" at bounding box center [199, 136] width 256 height 34
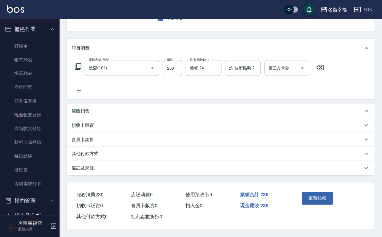
scroll to position [83, 0]
click at [309, 192] on button "重新結帳" at bounding box center [318, 198] width 32 height 13
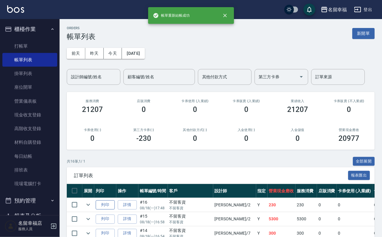
click at [115, 210] on button "列印" at bounding box center [105, 204] width 19 height 9
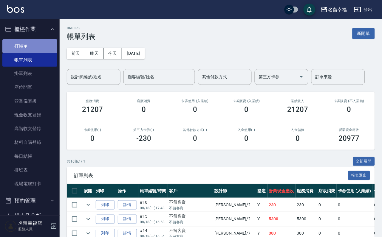
click at [52, 52] on link "打帳單" at bounding box center [29, 46] width 55 height 14
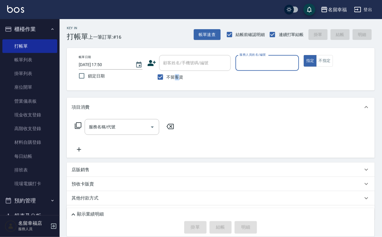
click at [181, 83] on label "不留客資" at bounding box center [168, 77] width 29 height 13
click at [176, 80] on span "不留客資" at bounding box center [175, 77] width 17 height 6
click at [167, 82] on input "不留客資" at bounding box center [160, 77] width 13 height 13
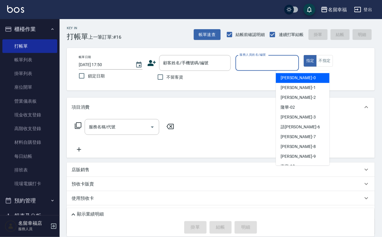
click at [296, 66] on input "服務人員姓名/編號" at bounding box center [267, 63] width 58 height 10
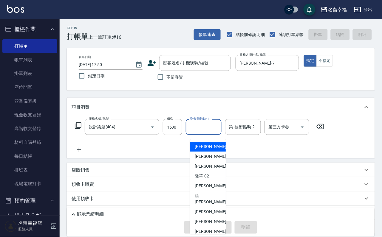
click at [219, 132] on input "染-技術協助-1" at bounding box center [203, 127] width 30 height 10
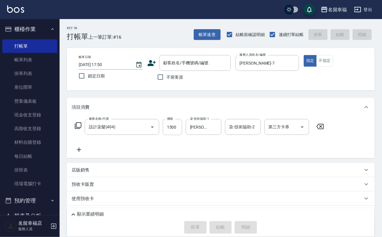
click at [174, 80] on span "不留客資" at bounding box center [175, 77] width 17 height 6
click at [167, 82] on input "不留客資" at bounding box center [160, 77] width 13 height 13
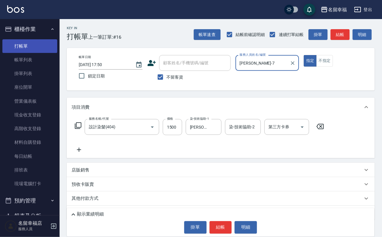
click at [45, 51] on link "打帳單" at bounding box center [29, 46] width 55 height 14
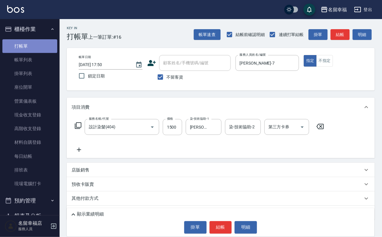
click at [45, 51] on link "打帳單" at bounding box center [29, 46] width 55 height 14
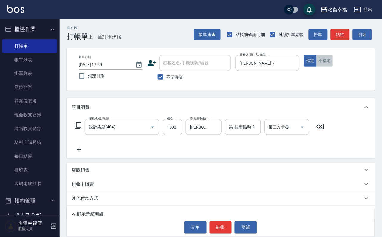
click at [333, 67] on button "不指定" at bounding box center [324, 61] width 17 height 12
click at [296, 66] on icon "Clear" at bounding box center [293, 63] width 6 height 6
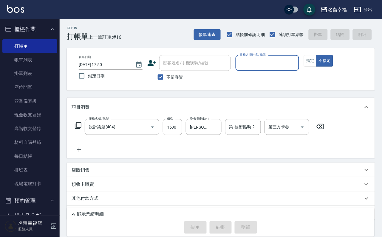
click at [296, 66] on input "服務人員姓名/編號" at bounding box center [267, 63] width 58 height 10
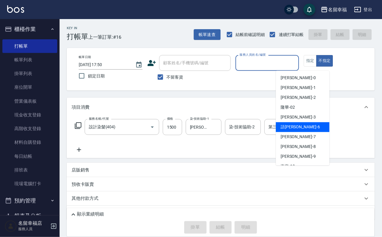
click at [293, 125] on span "語[PERSON_NAME] -6" at bounding box center [299, 127] width 39 height 6
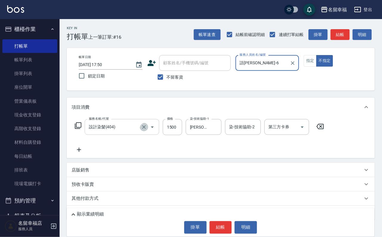
click at [145, 130] on icon "Clear" at bounding box center [144, 127] width 6 height 6
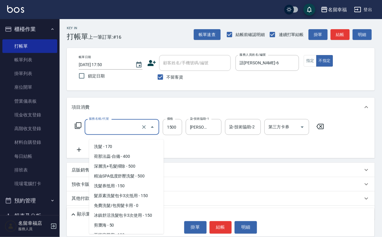
scroll to position [247, 0]
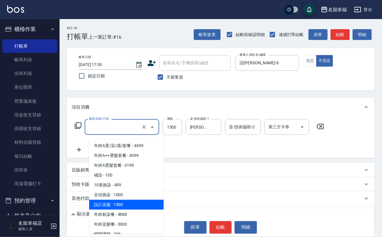
click at [118, 132] on input "服務名稱/代號" at bounding box center [113, 127] width 52 height 10
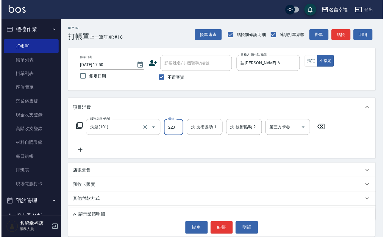
scroll to position [0, 0]
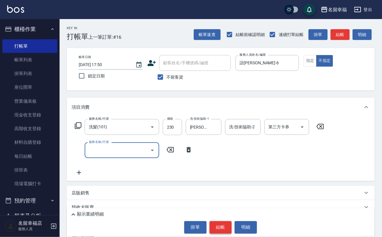
click at [220, 227] on button "結帳" at bounding box center [220, 227] width 22 height 13
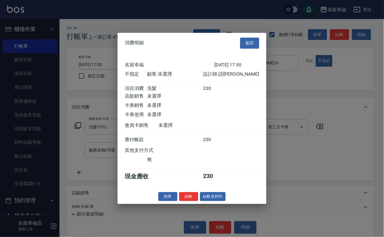
scroll to position [85, 0]
click at [180, 201] on button "結帳" at bounding box center [188, 196] width 19 height 9
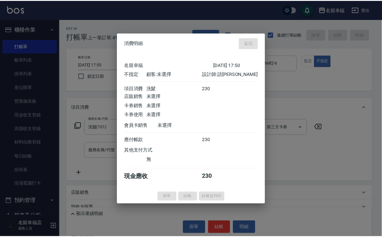
scroll to position [0, 0]
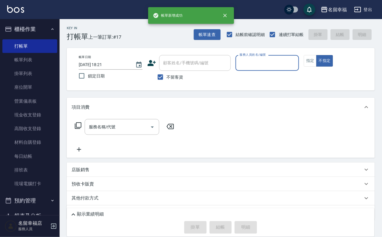
drag, startPoint x: 24, startPoint y: 61, endPoint x: 39, endPoint y: 38, distance: 27.1
click at [24, 61] on link "帳單列表" at bounding box center [29, 60] width 55 height 14
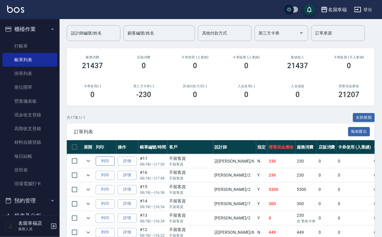
scroll to position [45, 0]
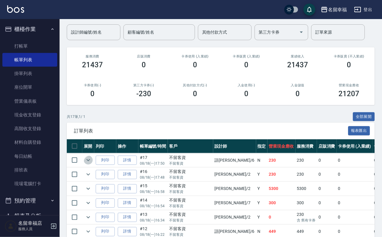
click at [92, 164] on icon "expand row" at bounding box center [88, 160] width 7 height 7
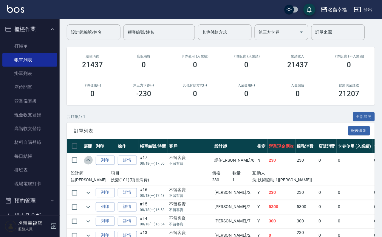
click at [92, 164] on icon "expand row" at bounding box center [88, 160] width 7 height 7
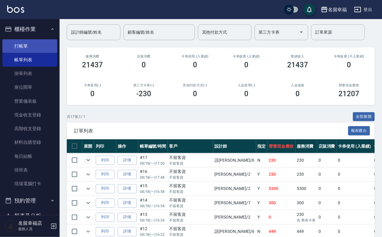
click at [28, 46] on link "打帳單" at bounding box center [29, 46] width 55 height 14
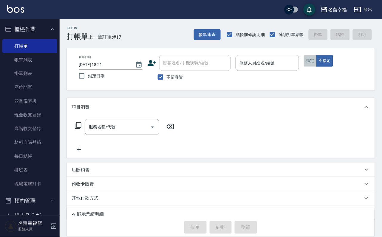
click at [316, 67] on button "指定" at bounding box center [310, 61] width 13 height 12
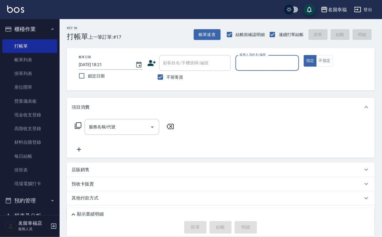
click at [299, 57] on div "服務人員姓名/編號" at bounding box center [267, 63] width 64 height 16
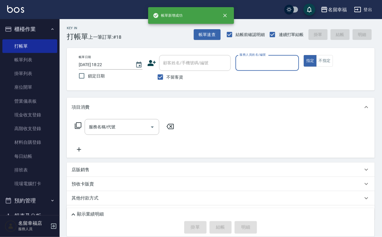
click at [182, 83] on label "不留客資" at bounding box center [168, 77] width 29 height 13
click at [167, 83] on input "不留客資" at bounding box center [160, 77] width 13 height 13
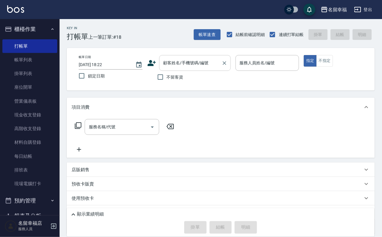
click at [183, 66] on input "顧客姓名/手機號碼/編號" at bounding box center [190, 63] width 57 height 10
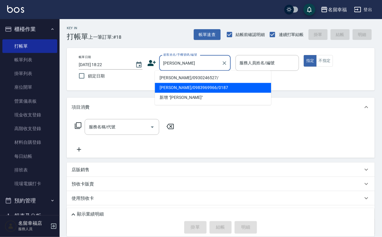
click at [193, 87] on li "[PERSON_NAME]/0983969966/0187" at bounding box center [213, 88] width 116 height 10
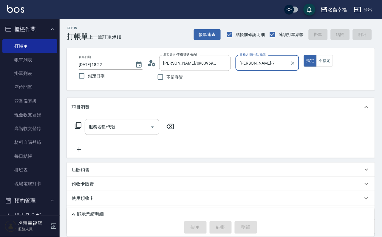
click at [134, 130] on input "服務名稱/代號" at bounding box center [117, 127] width 60 height 10
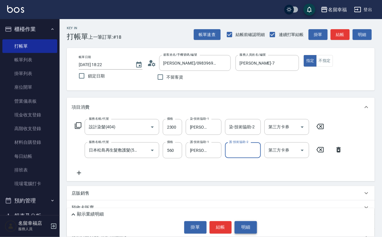
click at [255, 225] on button "明細" at bounding box center [245, 227] width 22 height 13
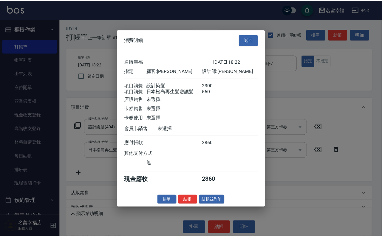
scroll to position [96, 0]
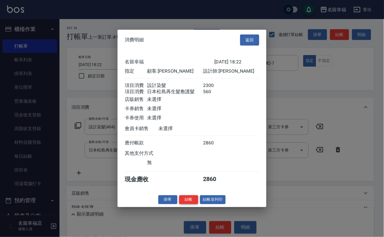
click at [181, 204] on button "結帳" at bounding box center [188, 199] width 19 height 9
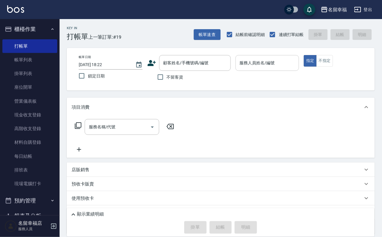
click at [284, 61] on input "服務人員姓名/編號" at bounding box center [267, 63] width 58 height 10
click at [81, 129] on icon at bounding box center [78, 125] width 7 height 7
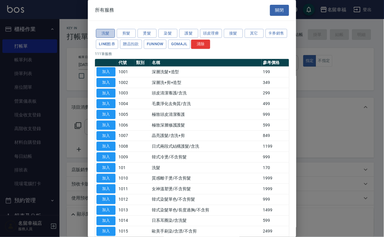
click at [104, 38] on button "洗髮" at bounding box center [105, 33] width 19 height 9
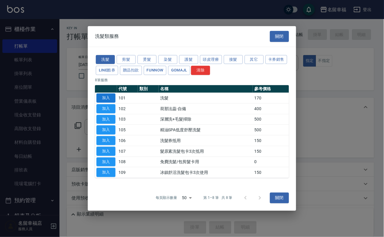
click at [103, 94] on button "加入" at bounding box center [106, 98] width 19 height 9
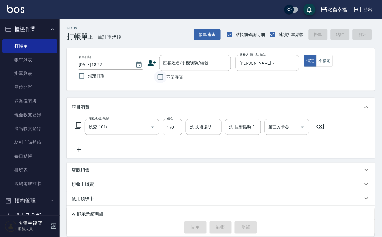
click at [163, 82] on input "不留客資" at bounding box center [160, 77] width 13 height 13
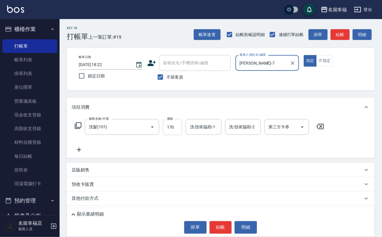
click at [175, 133] on input "170" at bounding box center [172, 127] width 19 height 16
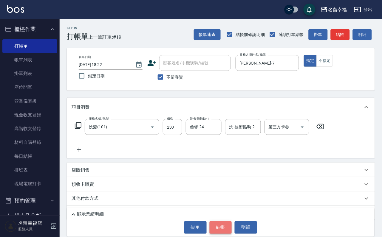
click at [224, 224] on button "結帳" at bounding box center [220, 227] width 22 height 13
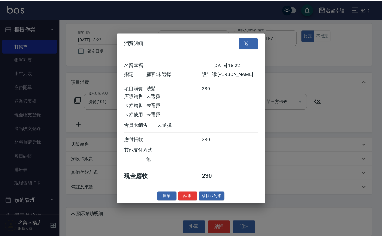
scroll to position [74, 0]
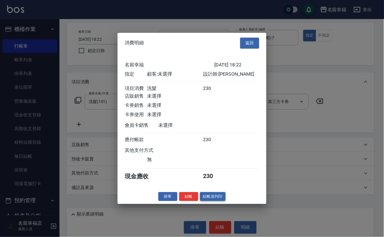
click at [209, 201] on button "結帳並列印" at bounding box center [213, 196] width 26 height 9
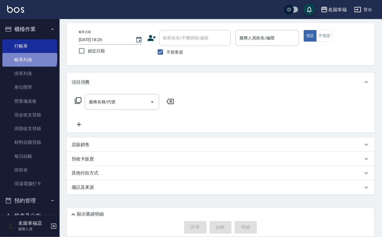
click at [25, 56] on link "帳單列表" at bounding box center [29, 60] width 55 height 14
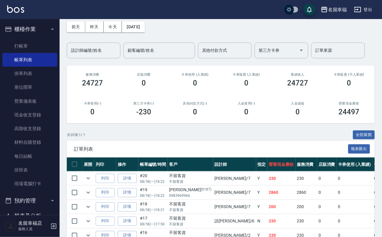
scroll to position [45, 0]
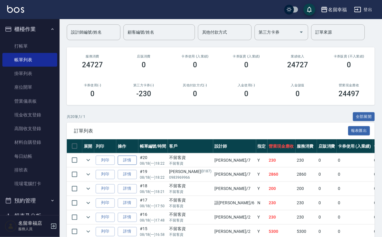
click at [130, 165] on link "詳情" at bounding box center [127, 160] width 19 height 9
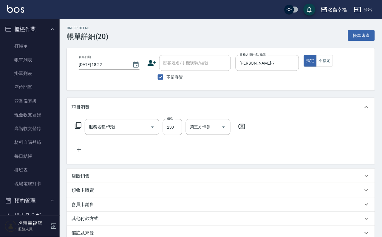
scroll to position [27, 0]
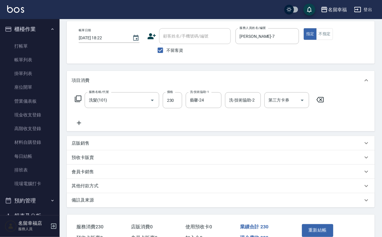
click at [76, 102] on icon at bounding box center [77, 98] width 7 height 7
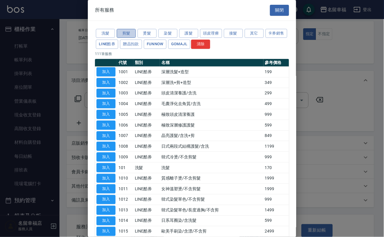
click at [128, 38] on button "剪髮" at bounding box center [126, 33] width 19 height 9
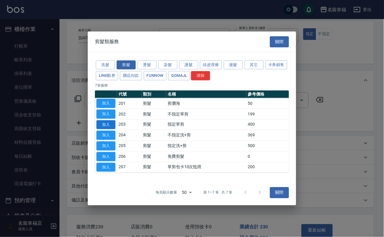
click at [101, 124] on button "加入" at bounding box center [106, 124] width 19 height 9
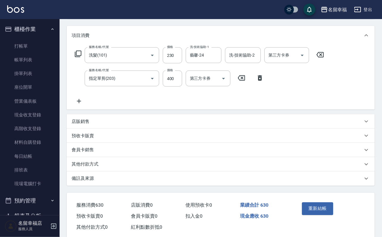
scroll to position [107, 0]
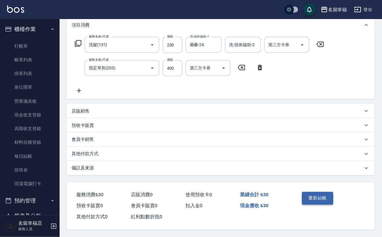
click at [325, 193] on button "重新結帳" at bounding box center [318, 198] width 32 height 13
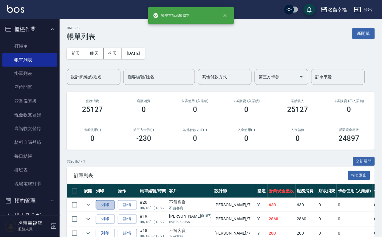
click at [110, 210] on button "列印" at bounding box center [105, 204] width 19 height 9
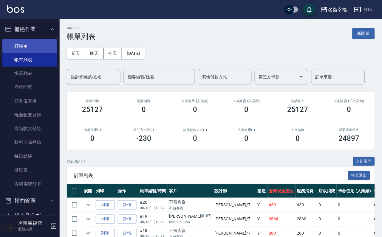
click at [10, 45] on link "打帳單" at bounding box center [29, 46] width 55 height 14
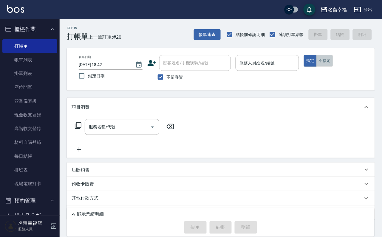
click at [333, 65] on button "不指定" at bounding box center [324, 61] width 17 height 12
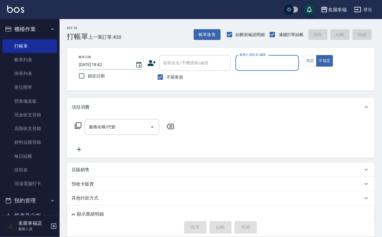
click at [296, 65] on input "服務人員姓名/編號" at bounding box center [267, 63] width 58 height 10
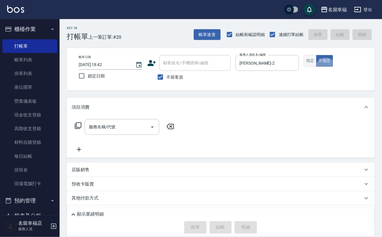
click at [316, 67] on button "指定" at bounding box center [310, 61] width 13 height 12
click at [95, 132] on input "服務名稱/代號" at bounding box center [117, 127] width 60 height 10
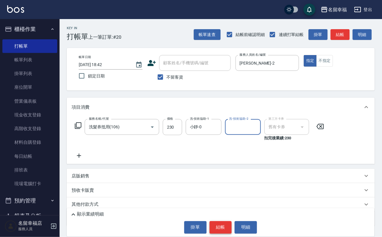
click at [223, 221] on button "結帳" at bounding box center [220, 227] width 22 height 13
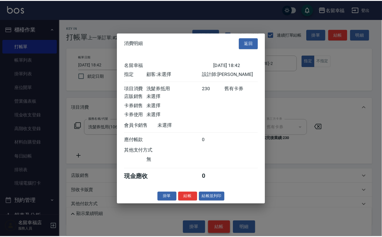
scroll to position [74, 0]
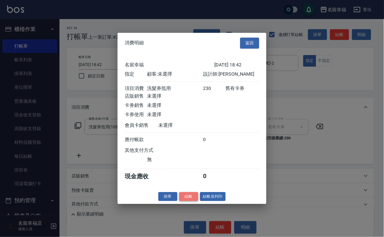
click at [181, 201] on button "結帳" at bounding box center [188, 196] width 19 height 9
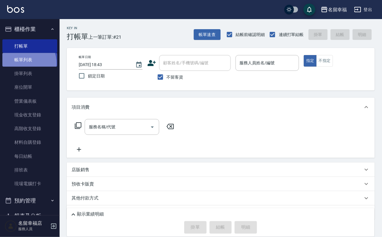
click at [25, 67] on link "帳單列表" at bounding box center [29, 60] width 55 height 14
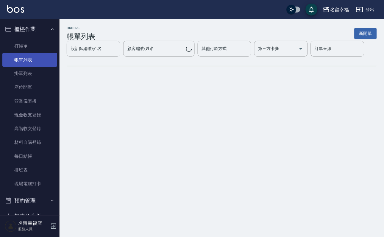
click at [25, 66] on link "帳單列表" at bounding box center [29, 60] width 55 height 14
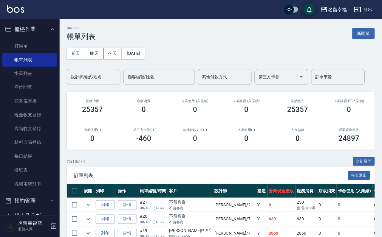
click at [88, 82] on input "設計師編號/姓名" at bounding box center [93, 77] width 48 height 10
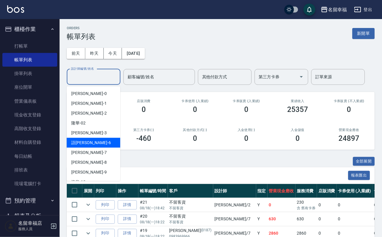
click at [107, 142] on div "語[PERSON_NAME] -6" at bounding box center [94, 143] width 54 height 10
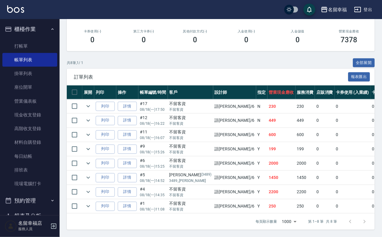
scroll to position [29, 0]
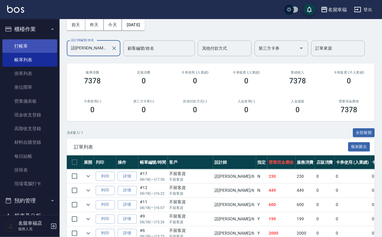
click at [25, 48] on link "打帳單" at bounding box center [29, 46] width 55 height 14
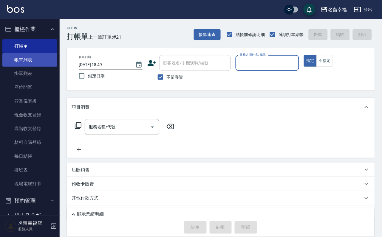
click at [48, 63] on link "帳單列表" at bounding box center [29, 60] width 55 height 14
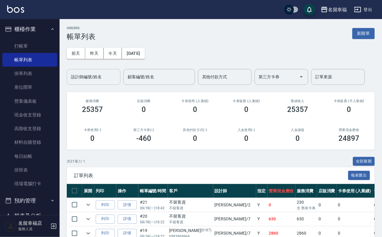
click at [109, 77] on input "設計師編號/姓名" at bounding box center [93, 77] width 48 height 10
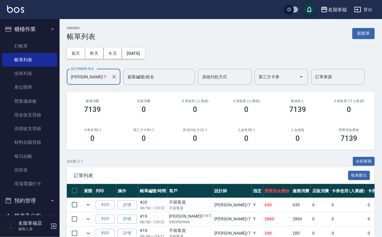
scroll to position [89, 0]
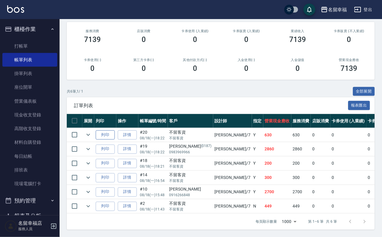
click at [115, 140] on button "列印" at bounding box center [105, 134] width 19 height 9
click at [137, 139] on link "詳情" at bounding box center [127, 134] width 19 height 9
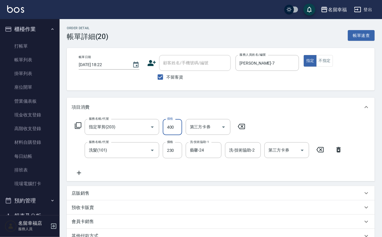
click at [180, 134] on input "400" at bounding box center [172, 127] width 19 height 16
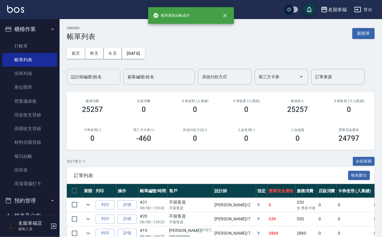
drag, startPoint x: 87, startPoint y: 78, endPoint x: 84, endPoint y: 86, distance: 8.0
click at [87, 78] on input "設計師編號/姓名" at bounding box center [93, 77] width 48 height 10
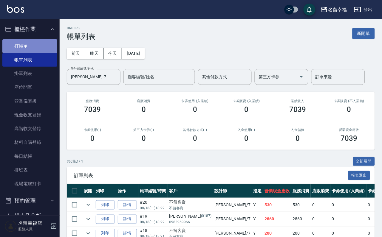
click at [41, 49] on link "打帳單" at bounding box center [29, 46] width 55 height 14
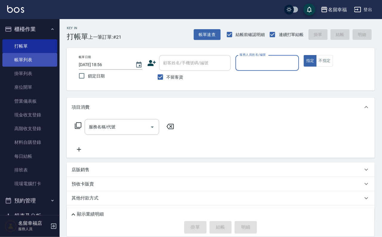
click at [26, 62] on link "帳單列表" at bounding box center [29, 60] width 55 height 14
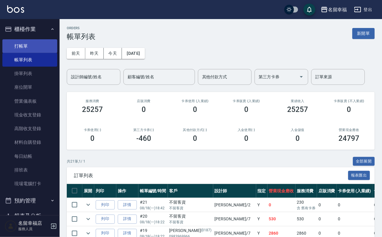
click at [35, 47] on link "打帳單" at bounding box center [29, 46] width 55 height 14
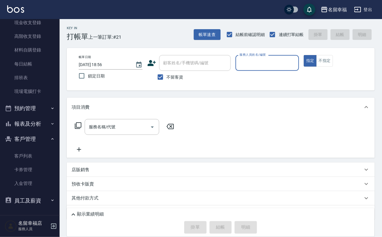
scroll to position [117, 0]
click at [41, 116] on button "報表及分析" at bounding box center [29, 123] width 55 height 15
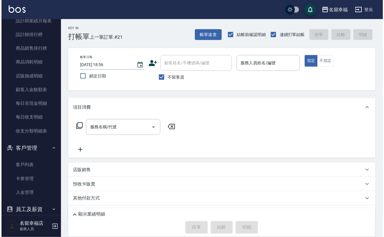
scroll to position [341, 0]
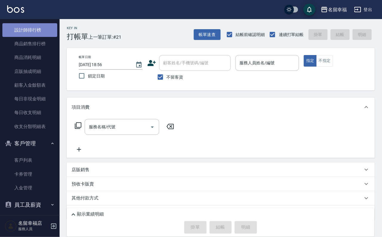
click at [43, 37] on link "設計師排行榜" at bounding box center [29, 30] width 55 height 14
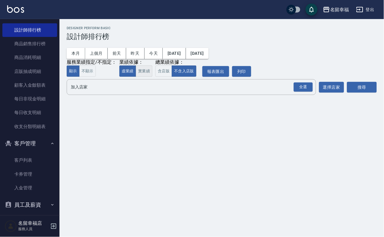
click at [153, 77] on button "實業績" at bounding box center [144, 72] width 17 height 12
click at [108, 54] on button "上個月" at bounding box center [96, 53] width 23 height 11
click at [296, 92] on div "全選" at bounding box center [303, 87] width 19 height 9
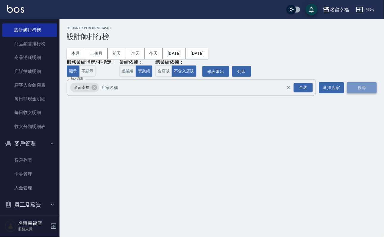
click at [357, 93] on button "搜尋" at bounding box center [362, 87] width 30 height 11
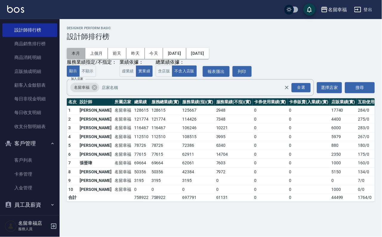
click at [78, 53] on button "本月" at bounding box center [76, 53] width 18 height 11
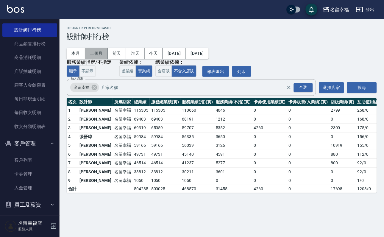
click at [100, 54] on button "上個月" at bounding box center [96, 53] width 23 height 11
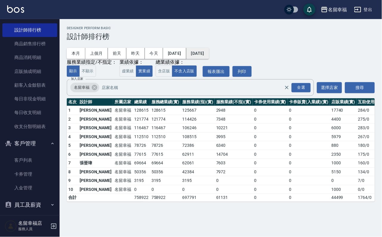
click at [209, 53] on button "[DATE]" at bounding box center [197, 53] width 23 height 11
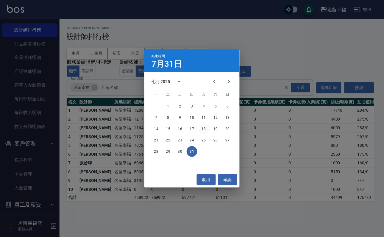
click at [208, 128] on button "18" at bounding box center [204, 129] width 11 height 11
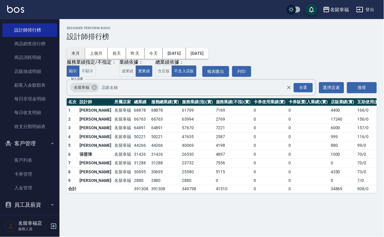
click at [80, 53] on button "本月" at bounding box center [76, 53] width 18 height 11
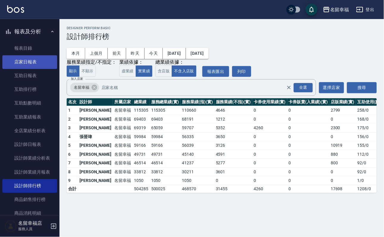
scroll to position [207, 0]
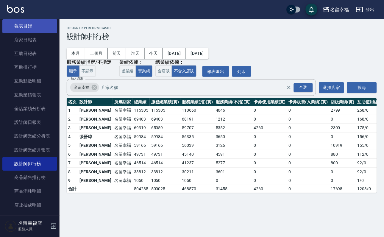
click at [32, 33] on link "報表目錄" at bounding box center [29, 26] width 55 height 14
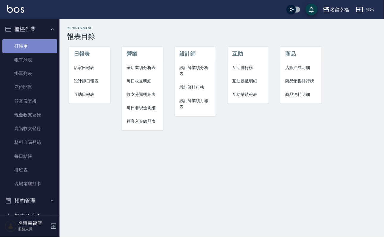
click at [33, 53] on link "打帳單" at bounding box center [29, 46] width 55 height 14
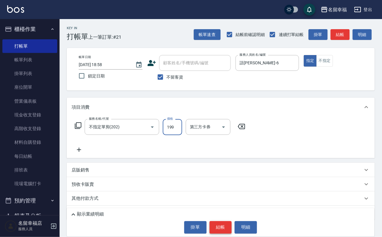
click at [212, 223] on button "結帳" at bounding box center [220, 227] width 22 height 13
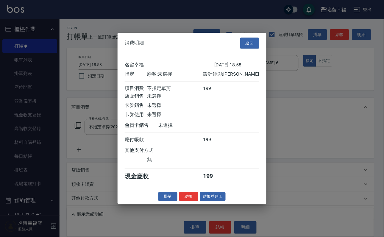
scroll to position [74, 0]
click at [183, 201] on button "結帳" at bounding box center [188, 196] width 19 height 9
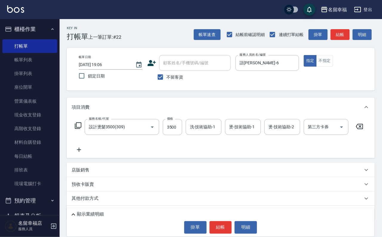
click at [363, 129] on icon at bounding box center [359, 126] width 7 height 5
drag, startPoint x: 215, startPoint y: 223, endPoint x: 209, endPoint y: 229, distance: 8.4
click at [214, 224] on button "結帳" at bounding box center [220, 227] width 22 height 13
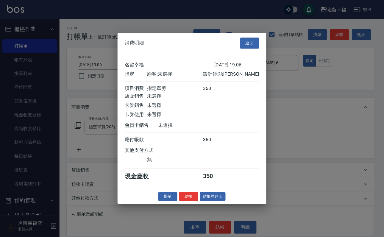
click at [179, 201] on button "結帳" at bounding box center [188, 196] width 19 height 9
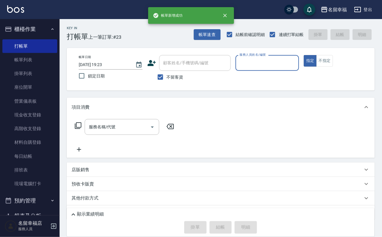
click at [296, 59] on input "服務人員姓名/編號" at bounding box center [267, 63] width 58 height 10
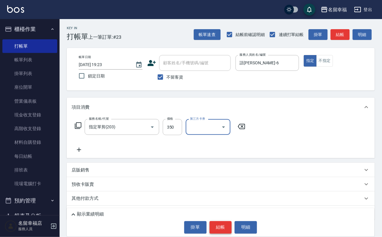
click at [215, 229] on button "結帳" at bounding box center [220, 227] width 22 height 13
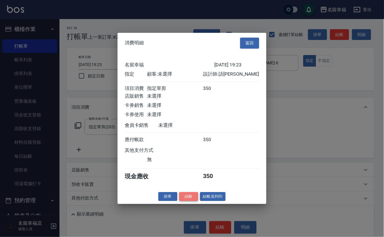
click at [181, 201] on button "結帳" at bounding box center [188, 196] width 19 height 9
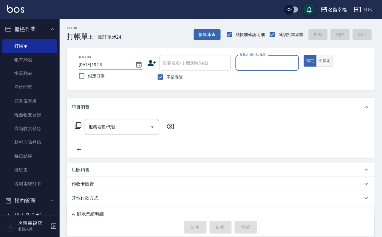
click at [333, 65] on button "不指定" at bounding box center [324, 61] width 17 height 12
click at [316, 64] on button "指定" at bounding box center [310, 61] width 13 height 12
click at [296, 60] on input "服務人員姓名/編號" at bounding box center [267, 63] width 58 height 10
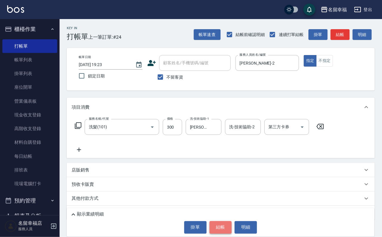
click at [228, 226] on button "結帳" at bounding box center [220, 227] width 22 height 13
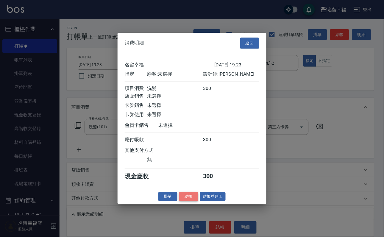
click at [186, 201] on button "結帳" at bounding box center [188, 196] width 19 height 9
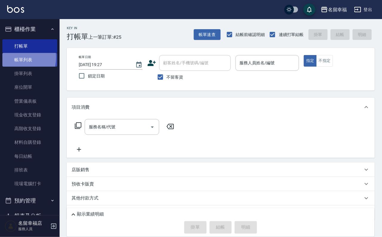
click at [15, 62] on link "帳單列表" at bounding box center [29, 60] width 55 height 14
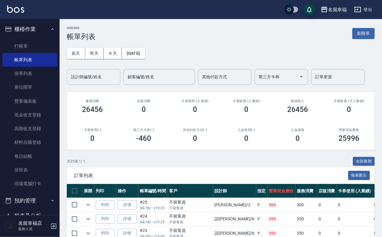
click at [83, 80] on input "設計師編號/姓名" at bounding box center [93, 77] width 48 height 10
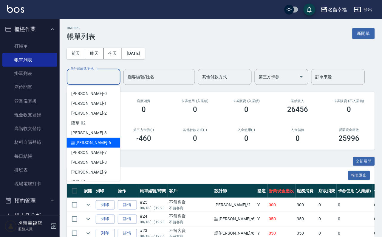
click at [104, 145] on div "語[PERSON_NAME] -6" at bounding box center [94, 143] width 54 height 10
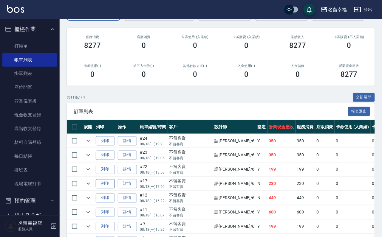
scroll to position [45, 0]
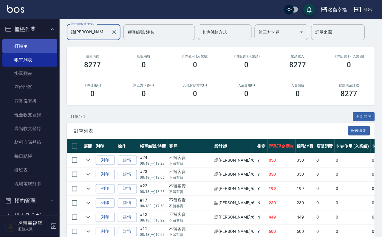
click at [24, 50] on link "打帳單" at bounding box center [29, 46] width 55 height 14
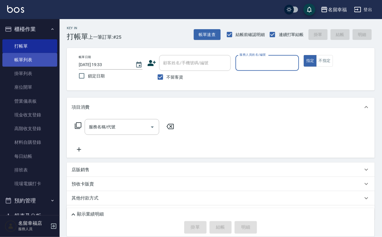
click at [31, 58] on link "帳單列表" at bounding box center [29, 60] width 55 height 14
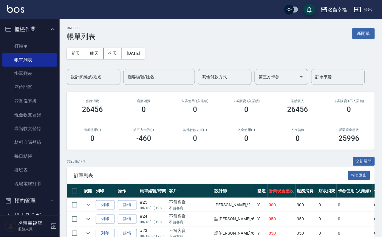
click at [105, 76] on input "設計師編號/姓名" at bounding box center [93, 77] width 48 height 10
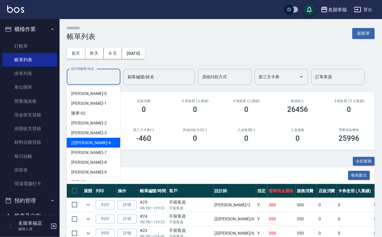
click at [105, 145] on div "語[PERSON_NAME] -6" at bounding box center [94, 143] width 54 height 10
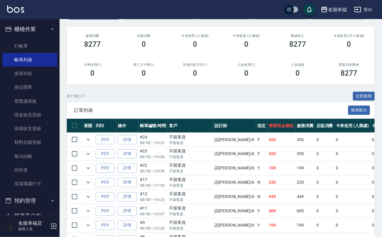
scroll to position [179, 0]
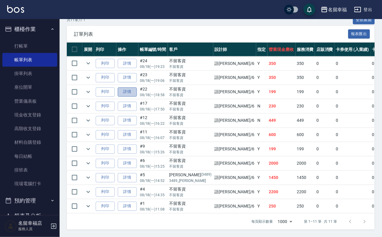
click at [136, 88] on link "詳情" at bounding box center [127, 92] width 19 height 9
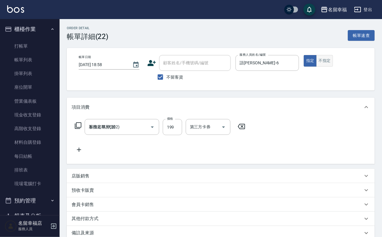
click at [333, 63] on button "不指定" at bounding box center [324, 61] width 17 height 12
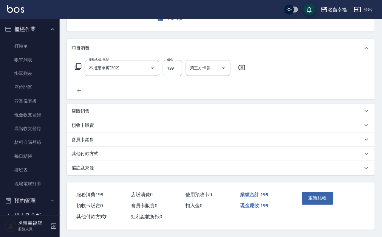
scroll to position [83, 0]
click at [323, 196] on div "重新結帳" at bounding box center [314, 203] width 30 height 26
click at [323, 192] on button "重新結帳" at bounding box center [318, 198] width 32 height 13
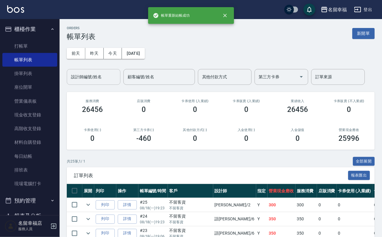
drag, startPoint x: 105, startPoint y: 54, endPoint x: 105, endPoint y: 76, distance: 22.3
click at [105, 76] on div "[DATE] [DATE] [DATE] [DATE] 設計師編號/姓名 設計師編號/姓名 顧客編號/姓名 顧客編號/姓名 其他付款方式 其他付款方式 第三方…" at bounding box center [221, 63] width 308 height 44
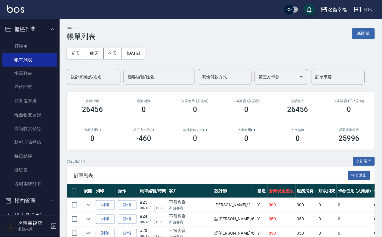
click at [104, 76] on input "設計師編號/姓名" at bounding box center [93, 77] width 48 height 10
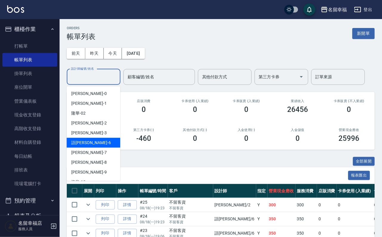
click at [109, 142] on div "語[PERSON_NAME] -6" at bounding box center [94, 143] width 54 height 10
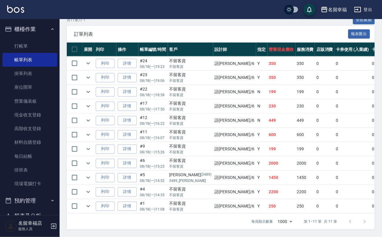
scroll to position [179, 0]
click at [136, 154] on link "詳情" at bounding box center [127, 149] width 19 height 9
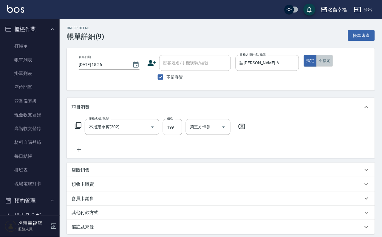
click at [333, 67] on button "不指定" at bounding box center [324, 61] width 17 height 12
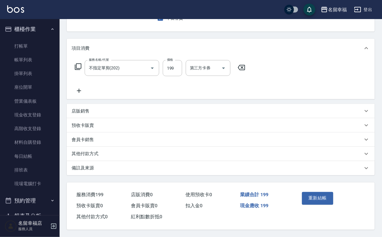
scroll to position [83, 0]
click at [333, 192] on button "重新結帳" at bounding box center [318, 198] width 32 height 13
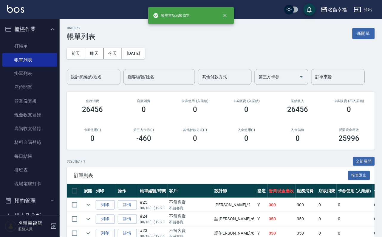
drag, startPoint x: 83, startPoint y: 80, endPoint x: 86, endPoint y: 82, distance: 4.1
click at [83, 80] on input "設計師編號/姓名" at bounding box center [93, 77] width 48 height 10
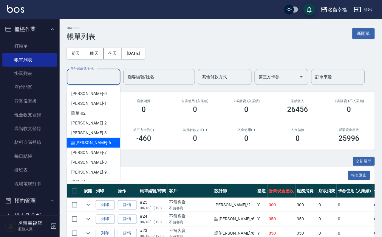
click at [98, 145] on div "語[PERSON_NAME] -6" at bounding box center [94, 143] width 54 height 10
click at [90, 76] on input "語[PERSON_NAME]-6" at bounding box center [88, 77] width 39 height 10
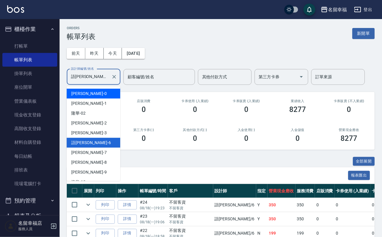
click at [89, 90] on div "小靜 -0" at bounding box center [94, 94] width 54 height 10
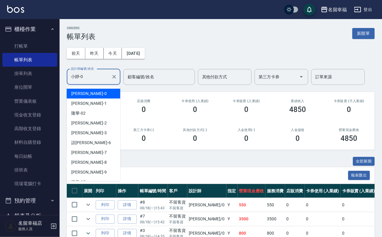
click at [98, 81] on input "小靜-0" at bounding box center [88, 77] width 39 height 10
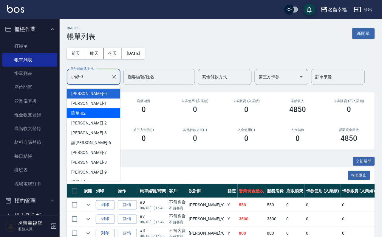
click at [97, 111] on div "隆華 -02" at bounding box center [94, 113] width 54 height 10
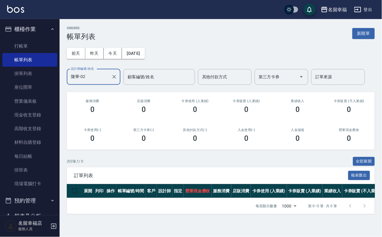
click at [101, 75] on input "隆華-02" at bounding box center [88, 77] width 39 height 10
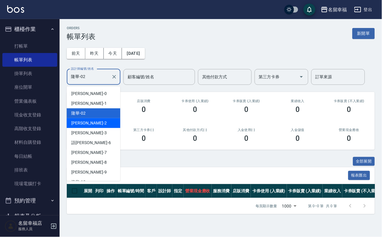
click at [101, 119] on div "[PERSON_NAME] -2" at bounding box center [94, 123] width 54 height 10
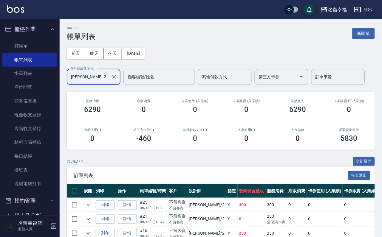
click at [94, 79] on input "[PERSON_NAME]-2" at bounding box center [88, 77] width 39 height 10
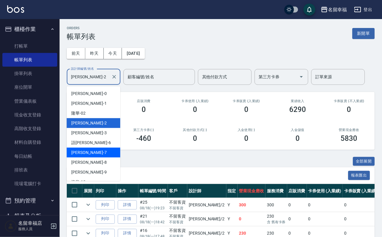
click at [88, 150] on div "[PERSON_NAME] -7" at bounding box center [94, 153] width 54 height 10
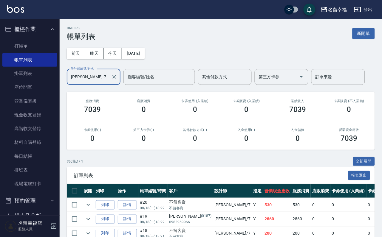
click at [89, 77] on input "[PERSON_NAME]-7" at bounding box center [88, 77] width 39 height 10
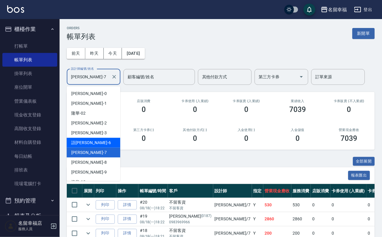
click at [88, 138] on div "語[PERSON_NAME] -6" at bounding box center [94, 143] width 54 height 10
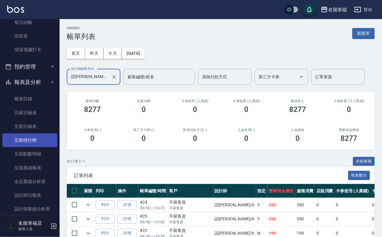
scroll to position [268, 0]
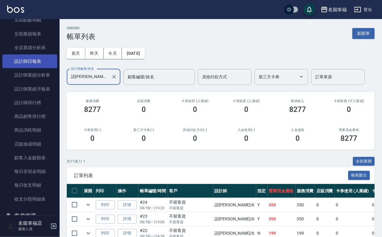
click at [42, 68] on link "設計師日報表" at bounding box center [29, 62] width 55 height 14
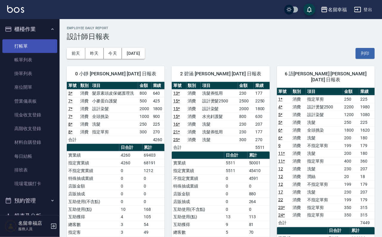
click at [34, 50] on link "打帳單" at bounding box center [29, 46] width 55 height 14
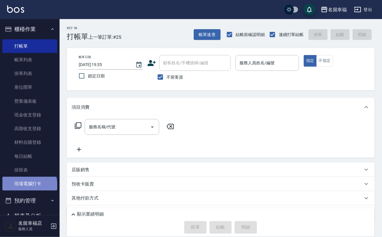
click at [29, 191] on link "現場電腦打卡" at bounding box center [29, 184] width 55 height 14
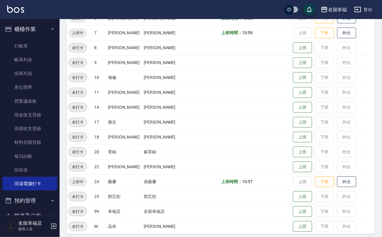
scroll to position [195, 0]
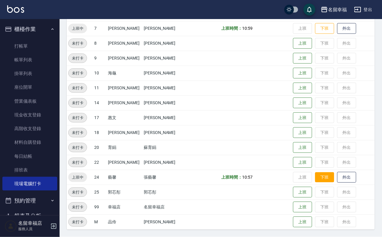
click at [315, 176] on button "下班" at bounding box center [324, 177] width 19 height 10
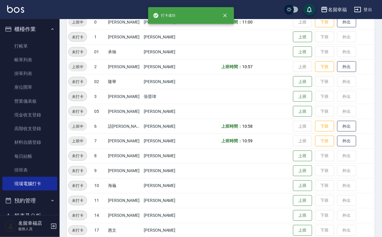
scroll to position [0, 0]
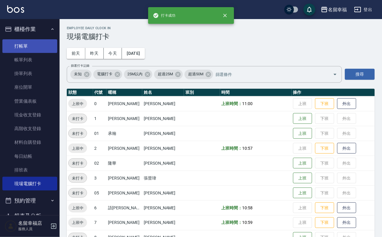
click at [31, 46] on link "打帳單" at bounding box center [29, 46] width 55 height 14
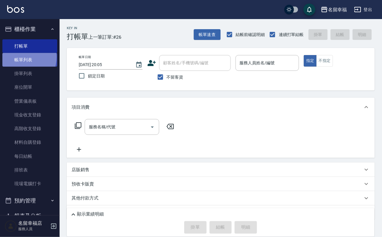
click at [21, 61] on link "帳單列表" at bounding box center [29, 60] width 55 height 14
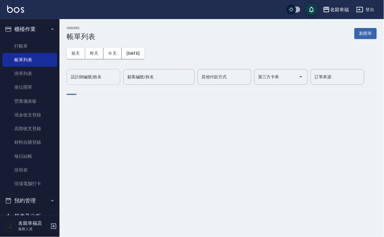
click at [98, 81] on input "設計師編號/姓名" at bounding box center [93, 77] width 48 height 10
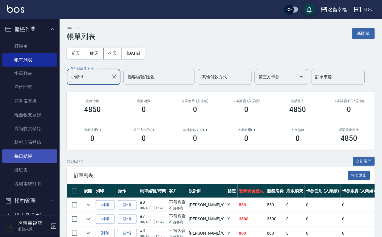
click at [29, 163] on link "每日結帳" at bounding box center [29, 157] width 55 height 14
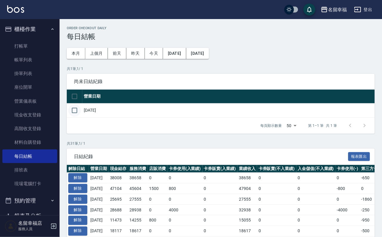
click at [73, 117] on input "checkbox" at bounding box center [74, 110] width 13 height 13
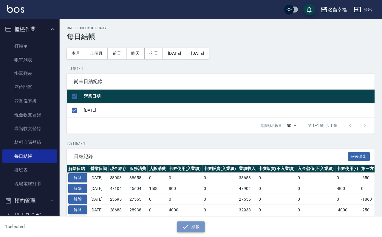
click at [188, 224] on icon "button" at bounding box center [185, 226] width 7 height 7
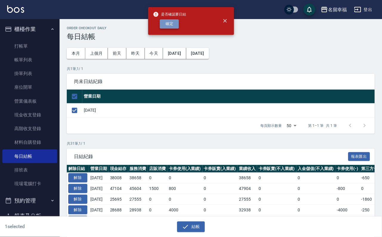
click at [174, 25] on button "確定" at bounding box center [169, 23] width 19 height 9
